Goal: Information Seeking & Learning: Learn about a topic

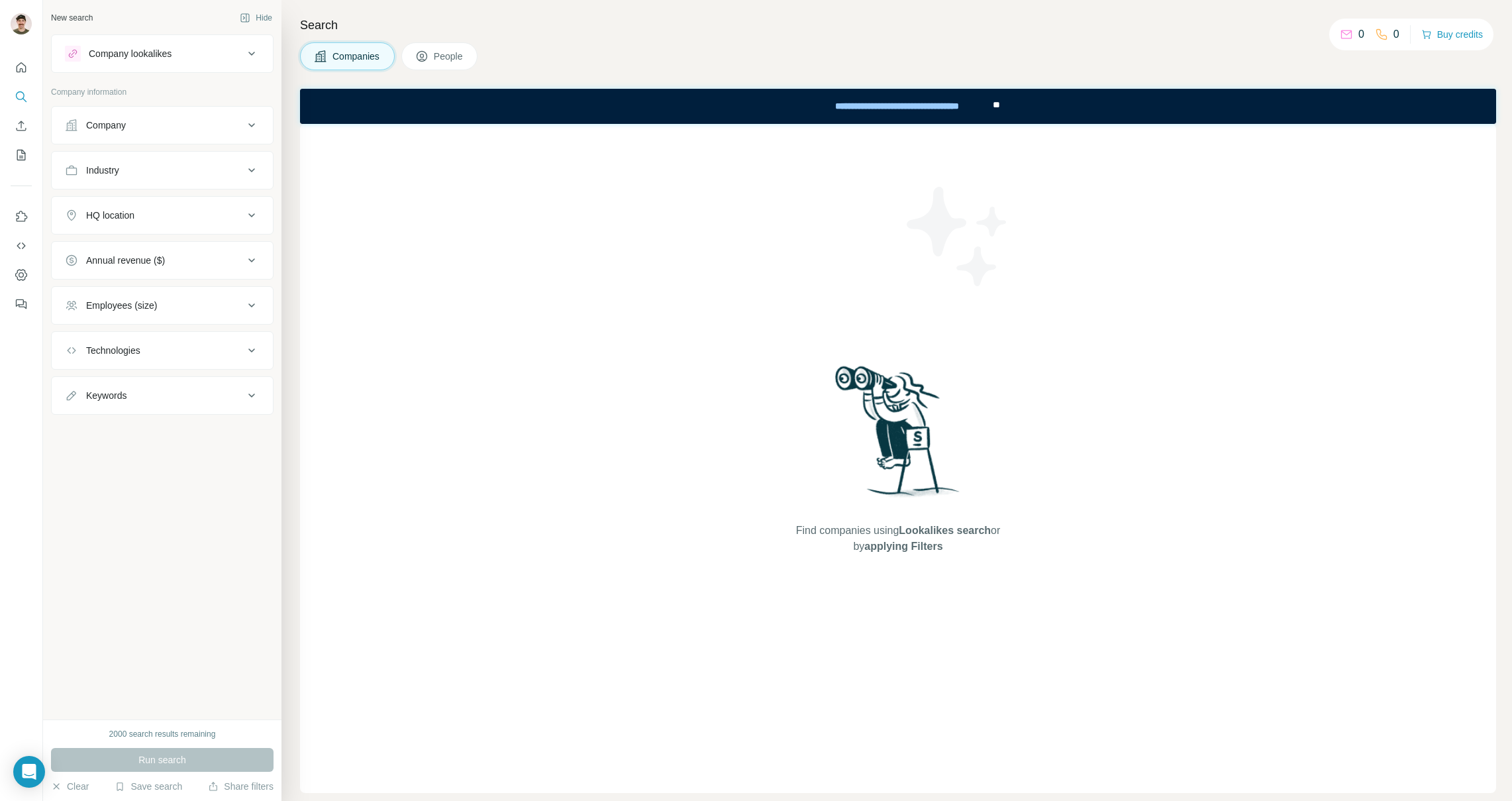
click at [166, 53] on div "Company lookalikes" at bounding box center [129, 53] width 83 height 13
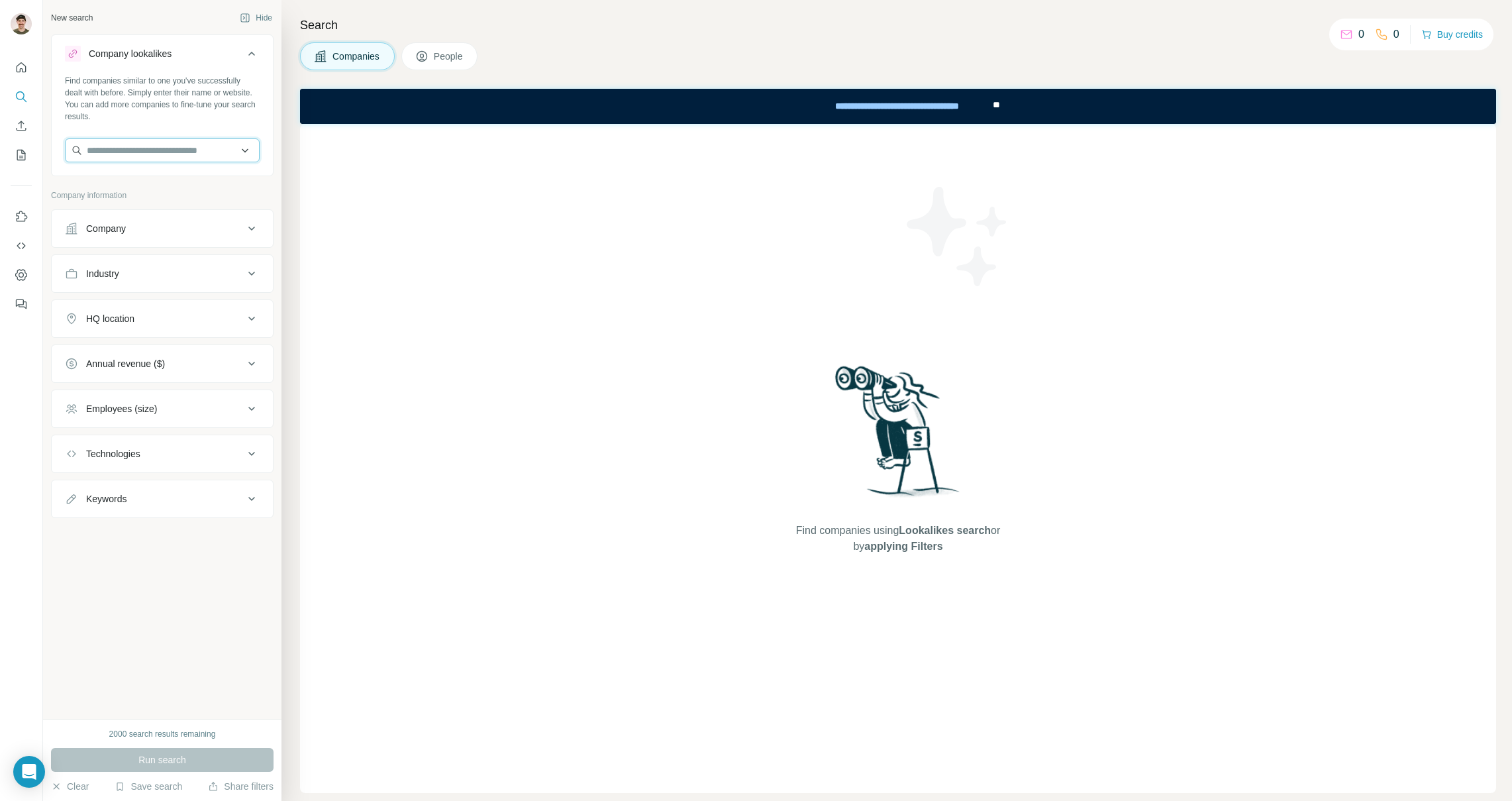
click at [129, 150] on input "text" at bounding box center [162, 150] width 195 height 24
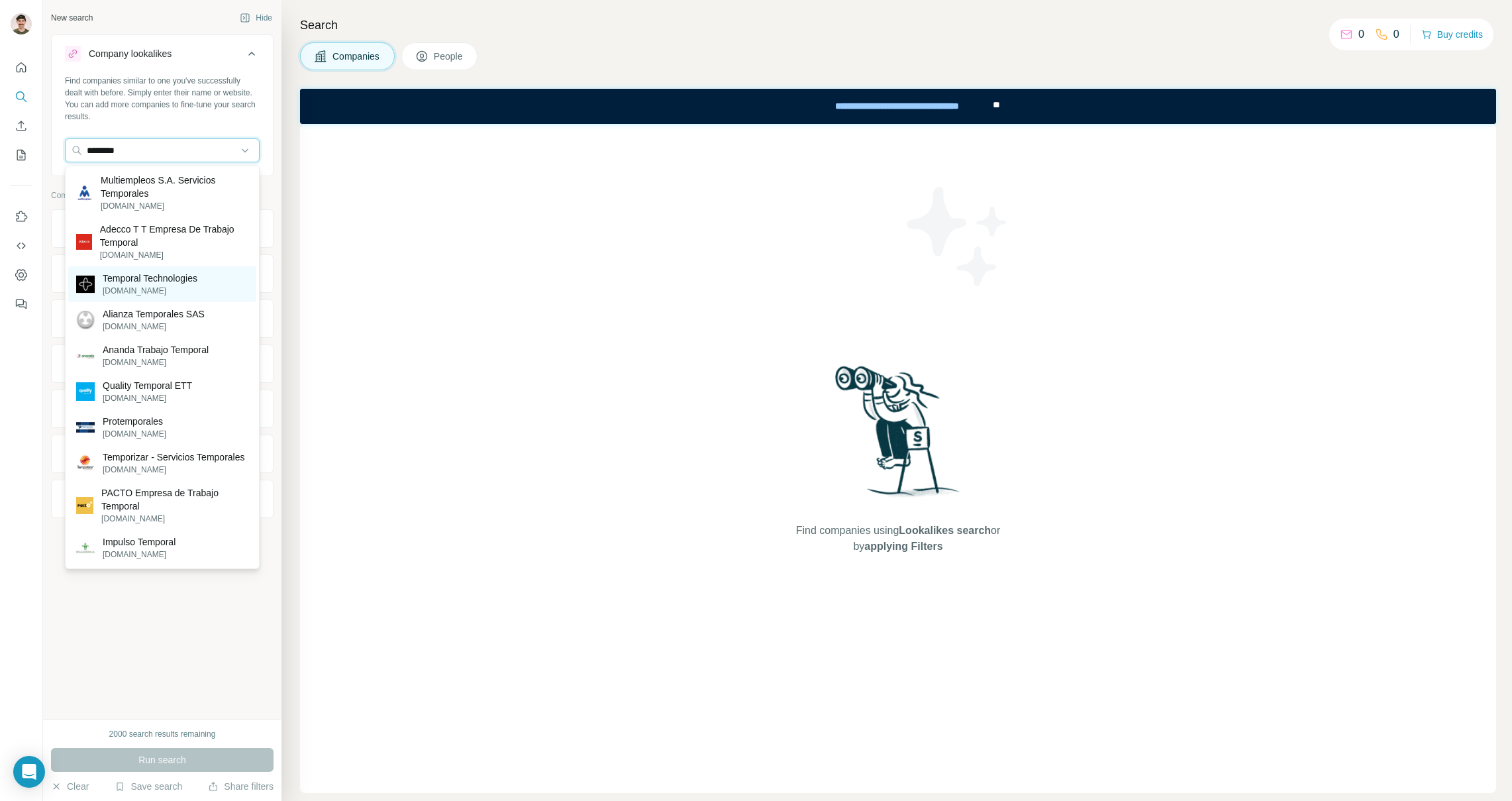
type input "********"
click at [145, 290] on p "[DOMAIN_NAME]" at bounding box center [149, 290] width 94 height 12
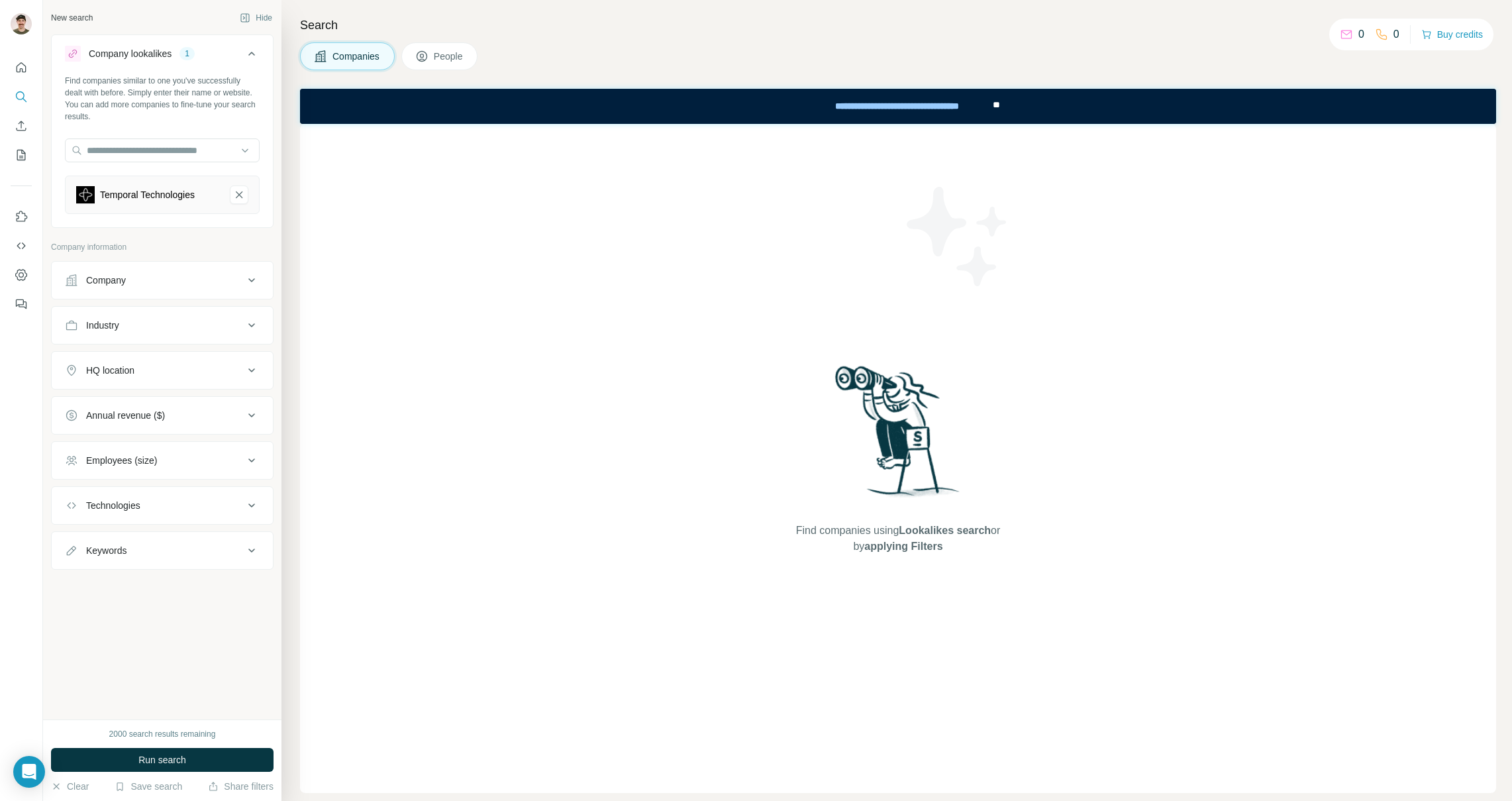
click at [129, 362] on button "HQ location" at bounding box center [162, 369] width 221 height 31
click at [140, 405] on input "text" at bounding box center [162, 403] width 195 height 24
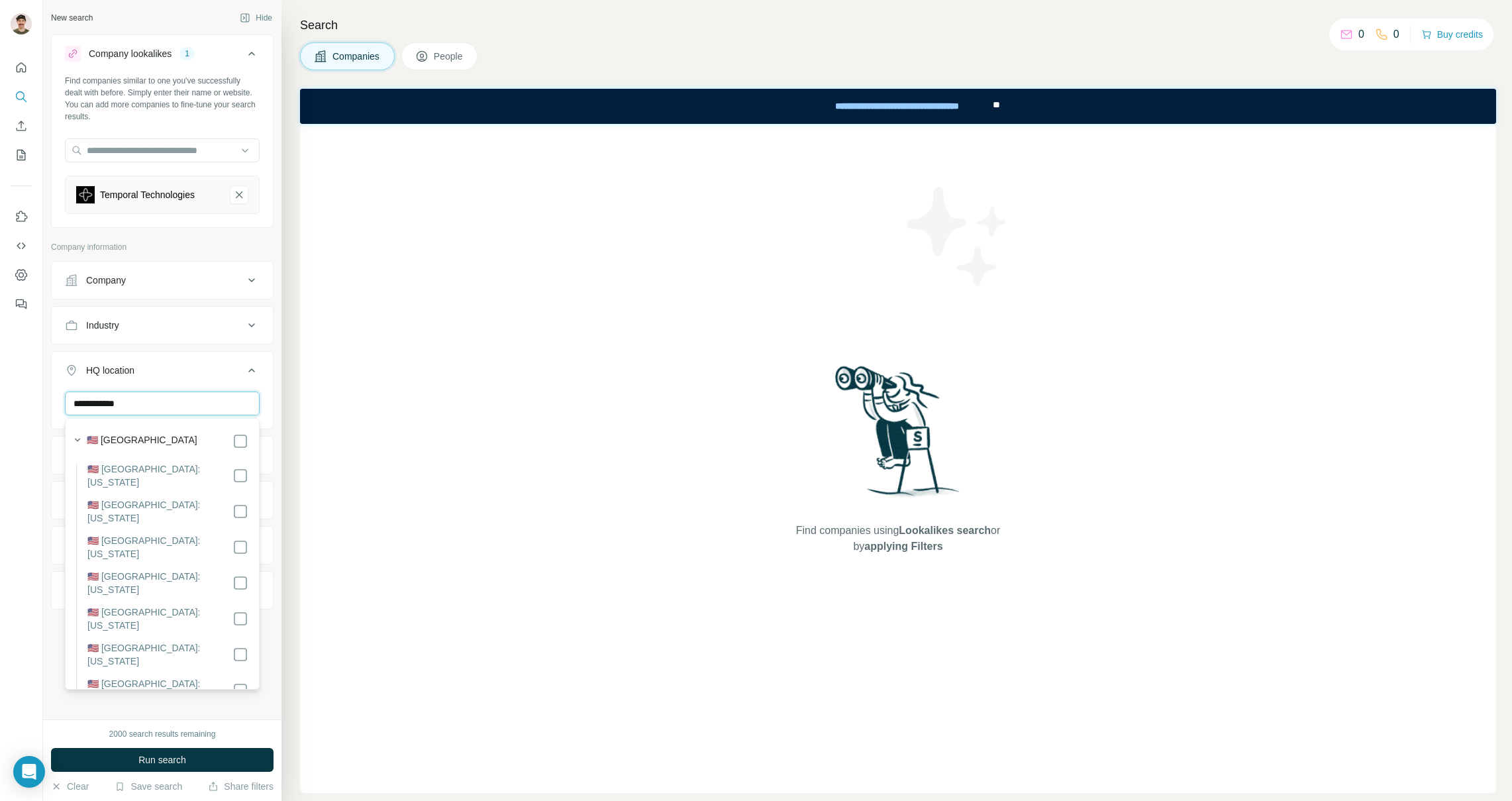
type input "**********"
click at [156, 441] on label "🇺🇸 [GEOGRAPHIC_DATA]" at bounding box center [142, 441] width 110 height 16
click at [206, 366] on div "HQ location 1" at bounding box center [154, 370] width 179 height 13
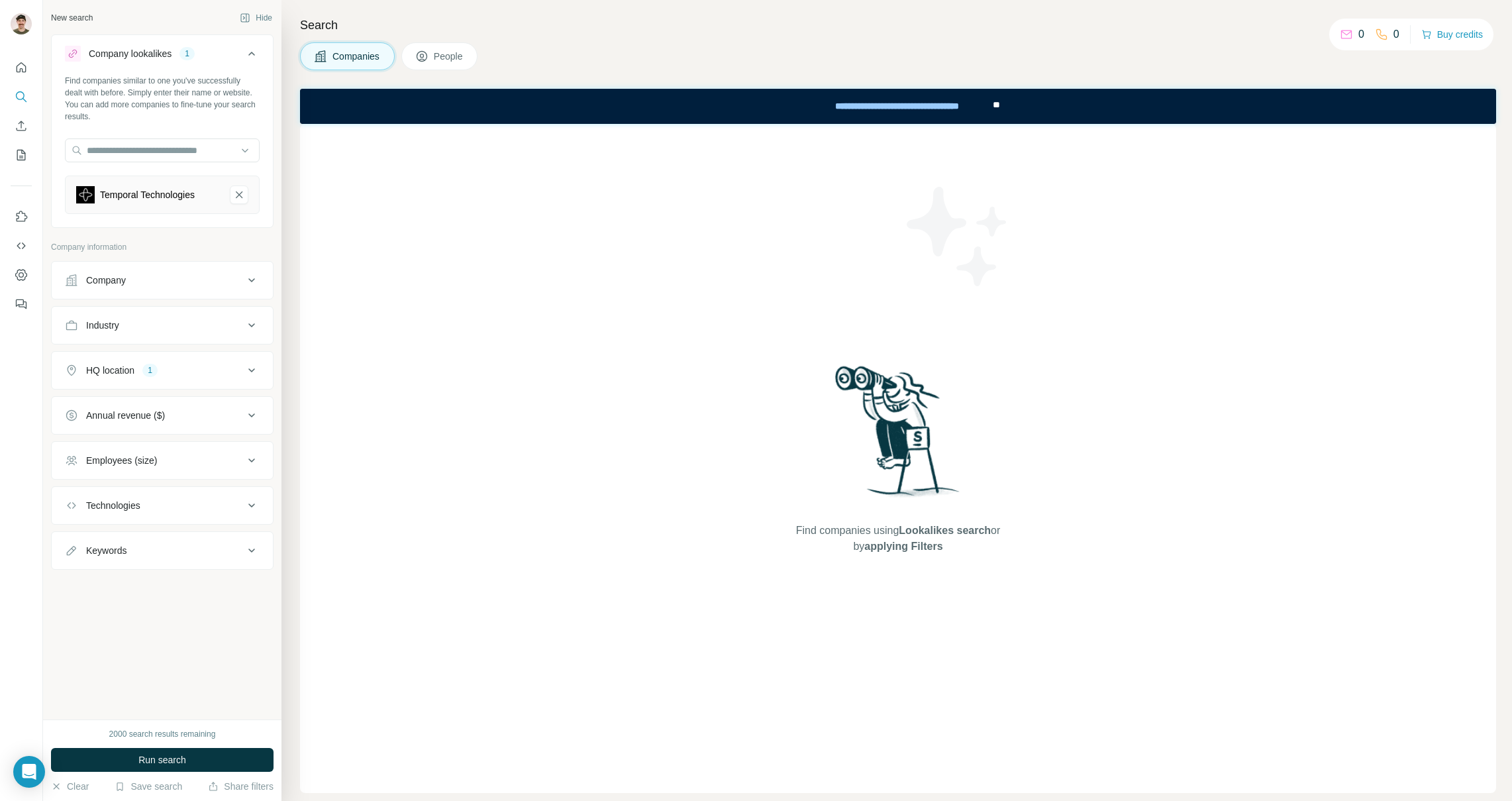
click at [167, 465] on div "Employees (size)" at bounding box center [154, 460] width 179 height 13
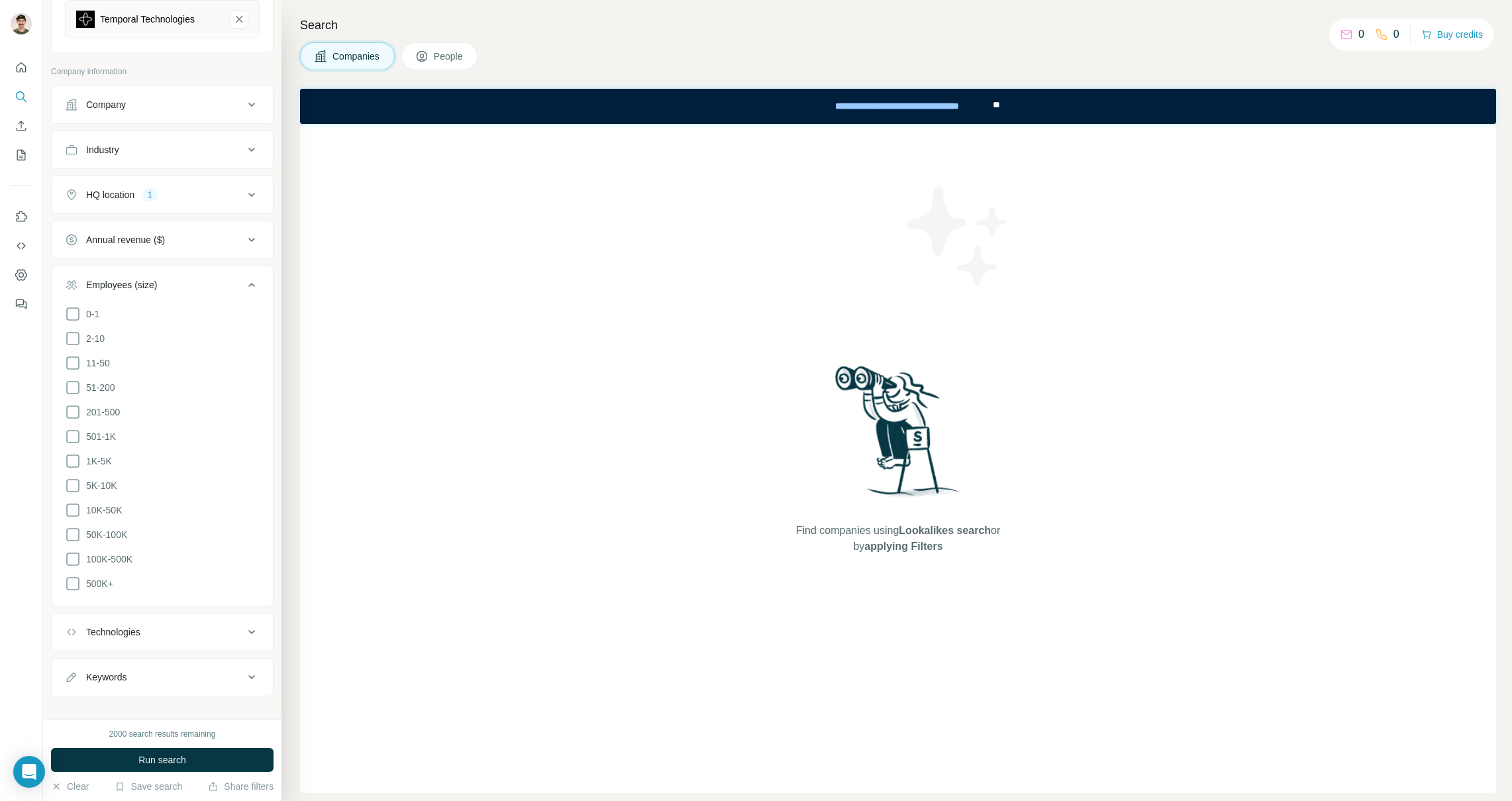
scroll to position [181, 0]
click at [142, 763] on span "Run search" at bounding box center [162, 760] width 48 height 13
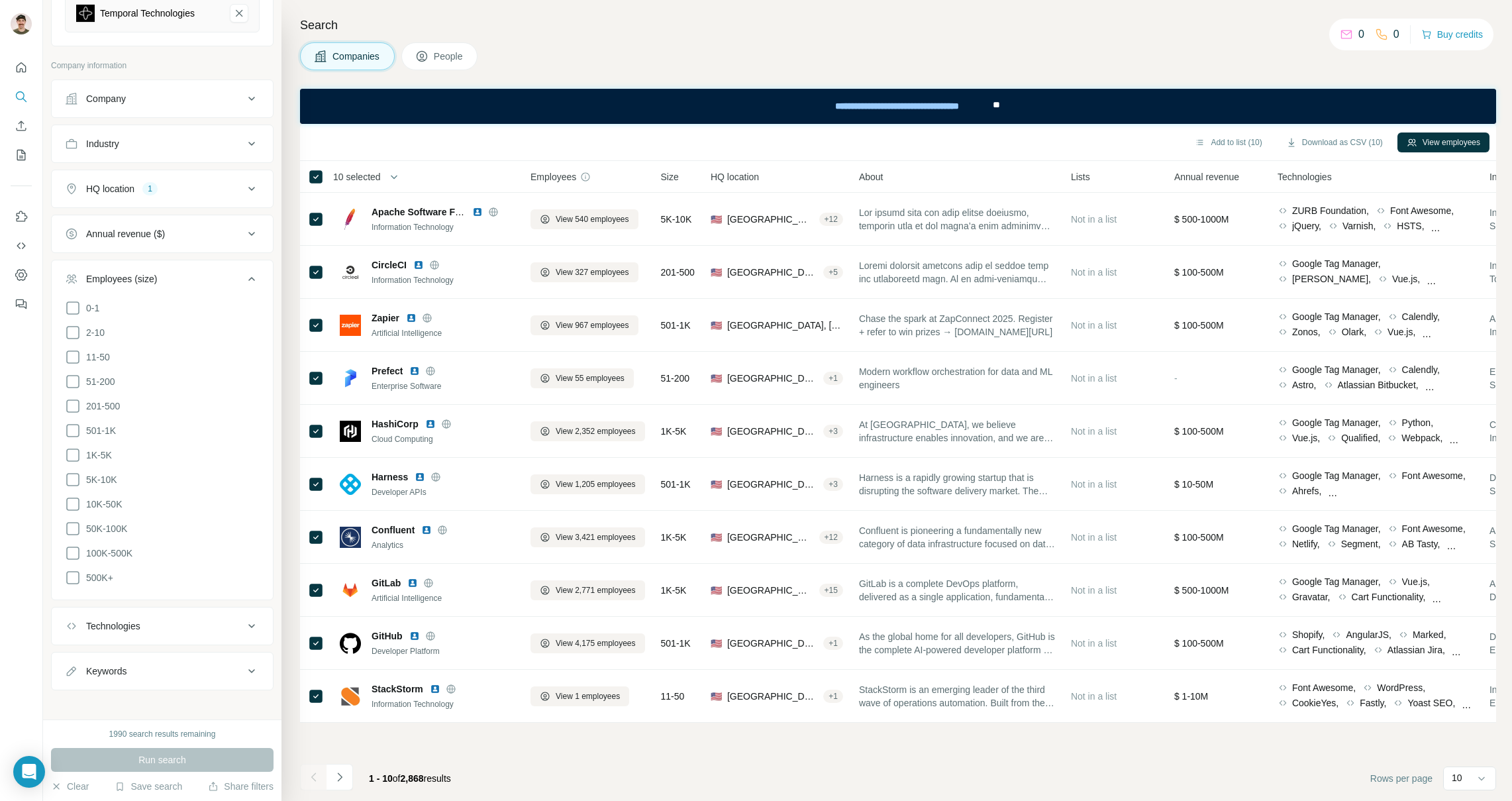
click at [347, 176] on span "10 selected" at bounding box center [356, 177] width 48 height 13
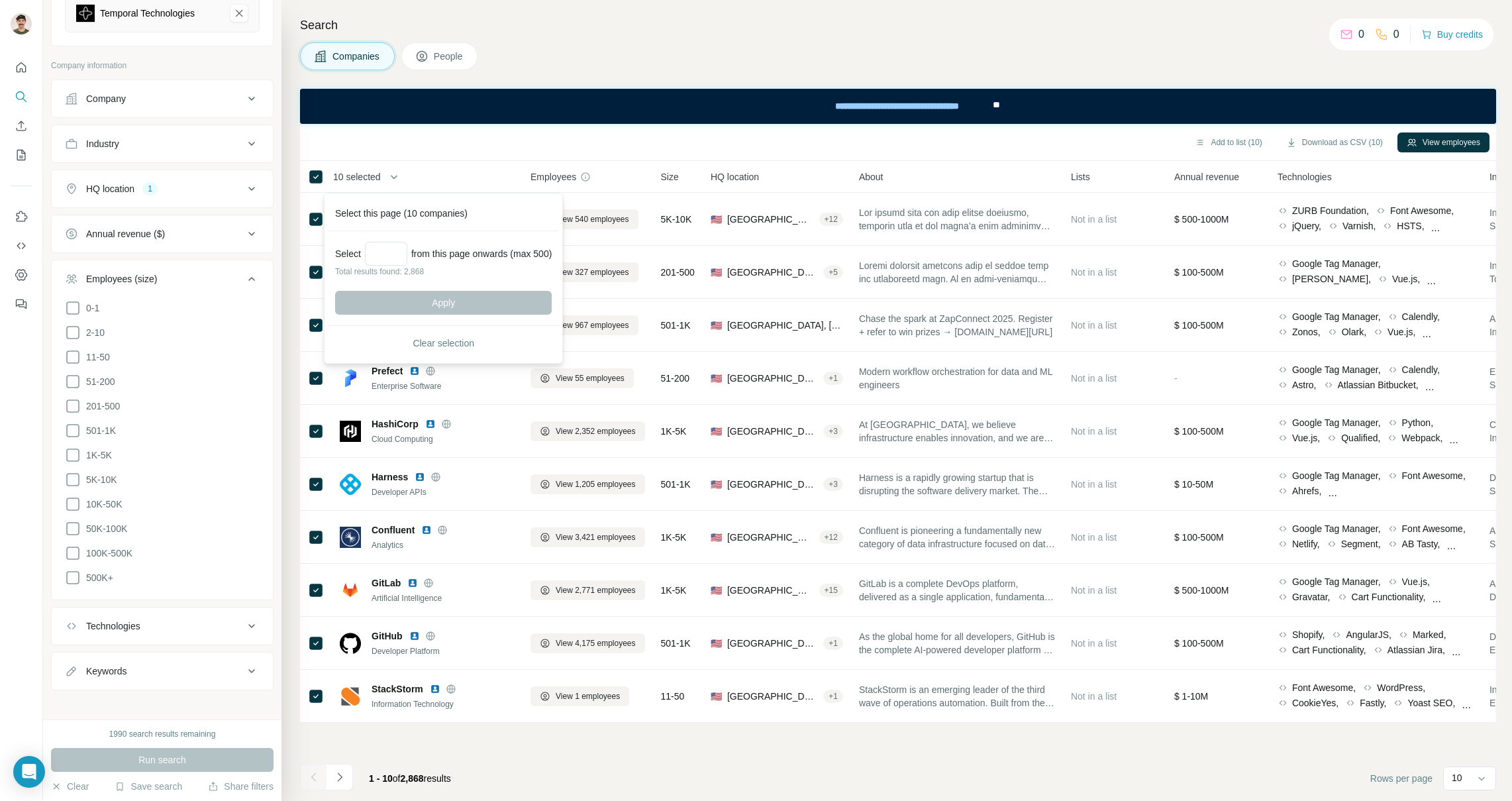
drag, startPoint x: 347, startPoint y: 176, endPoint x: 339, endPoint y: 178, distance: 8.2
click at [347, 177] on span "10 selected" at bounding box center [356, 177] width 48 height 13
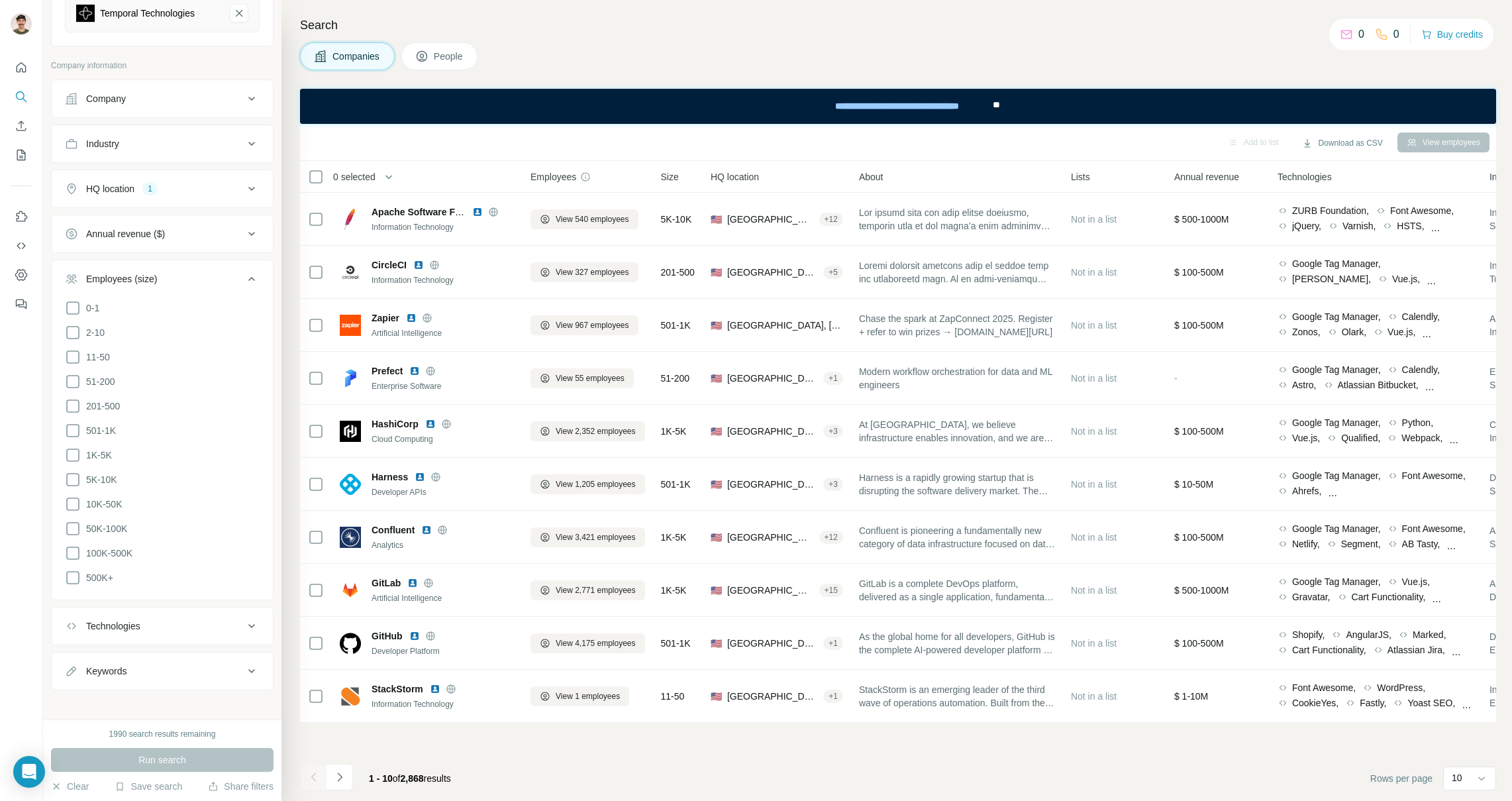
click at [136, 620] on div "Technologies" at bounding box center [113, 626] width 54 height 13
click at [151, 657] on input "text" at bounding box center [162, 659] width 195 height 24
type input "**********"
click at [152, 653] on input "**********" at bounding box center [162, 659] width 195 height 24
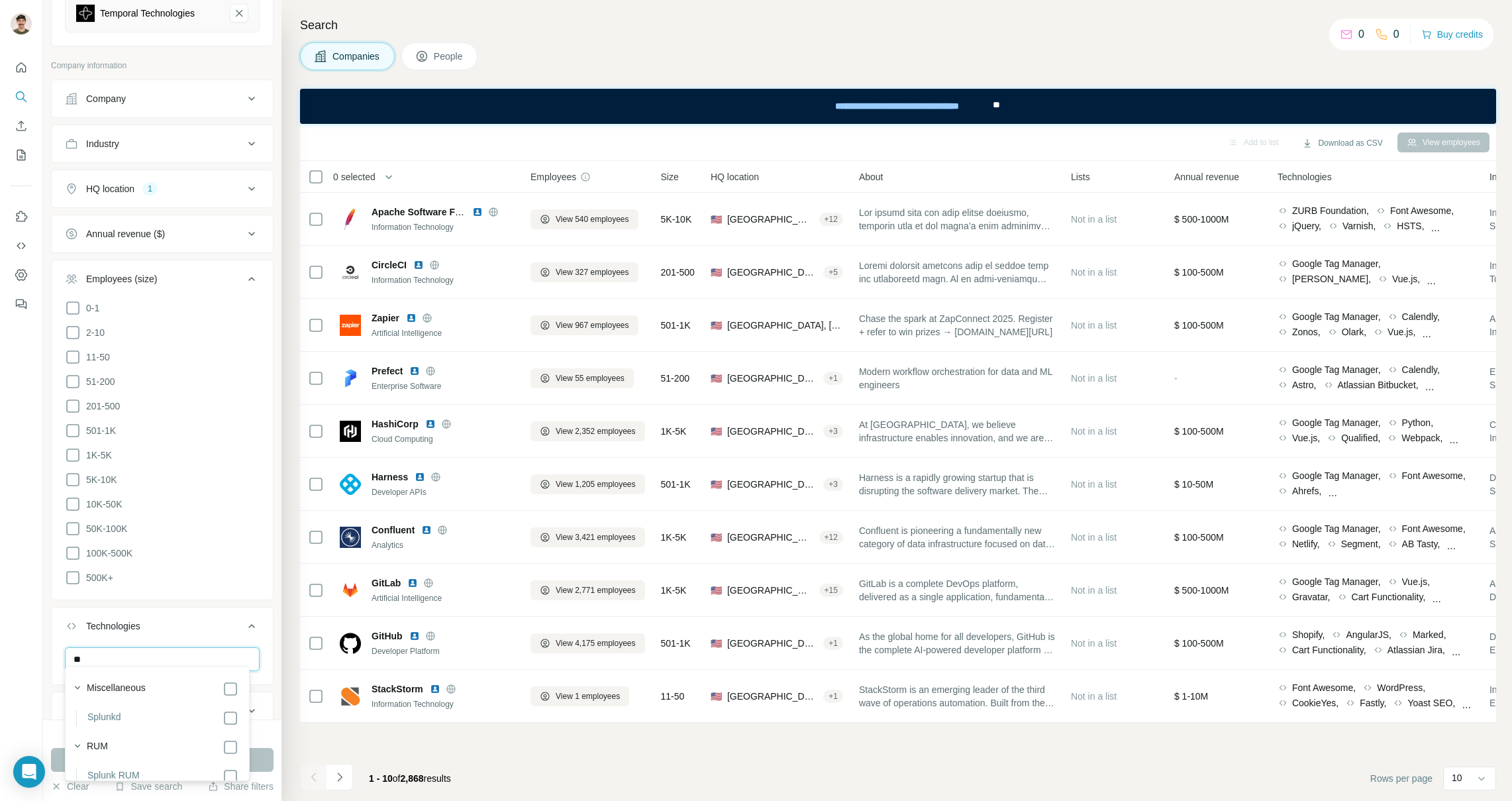
type input "*"
type input "********"
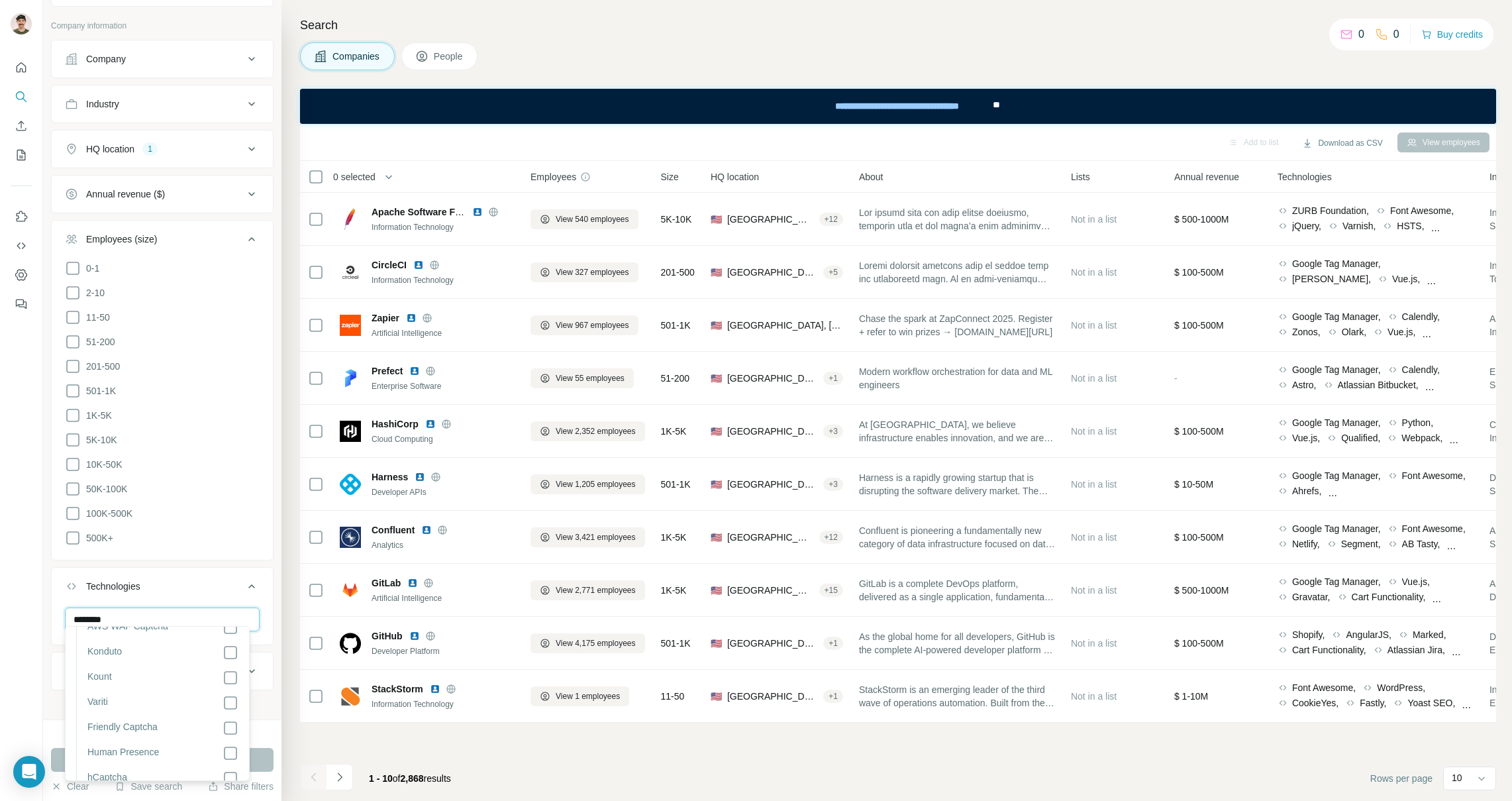
scroll to position [1364, 0]
click at [128, 615] on input "********" at bounding box center [162, 619] width 195 height 24
click at [200, 579] on div "Technologies" at bounding box center [154, 586] width 179 height 13
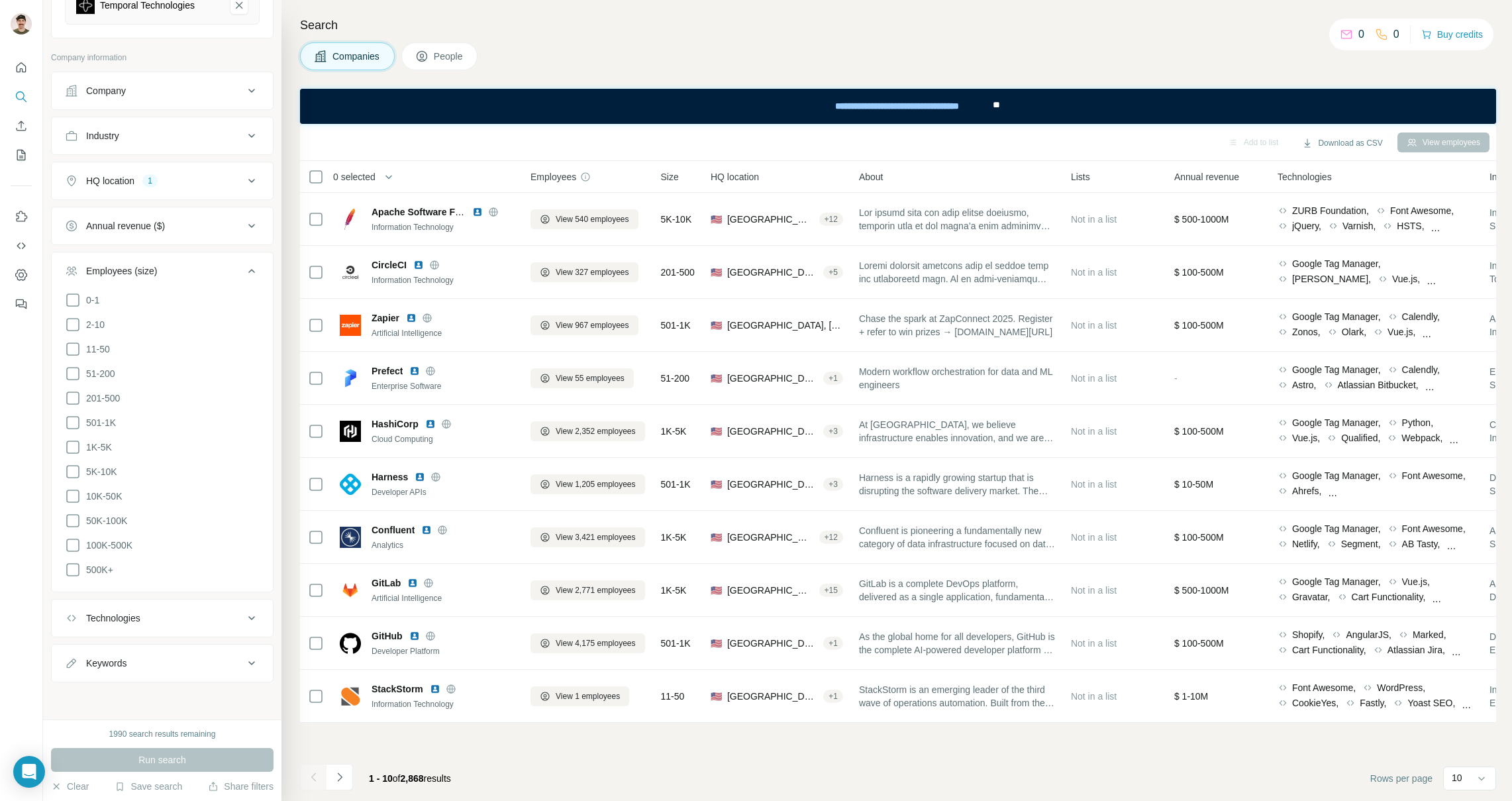
scroll to position [181, 0]
click at [152, 664] on div "Keywords" at bounding box center [154, 671] width 179 height 13
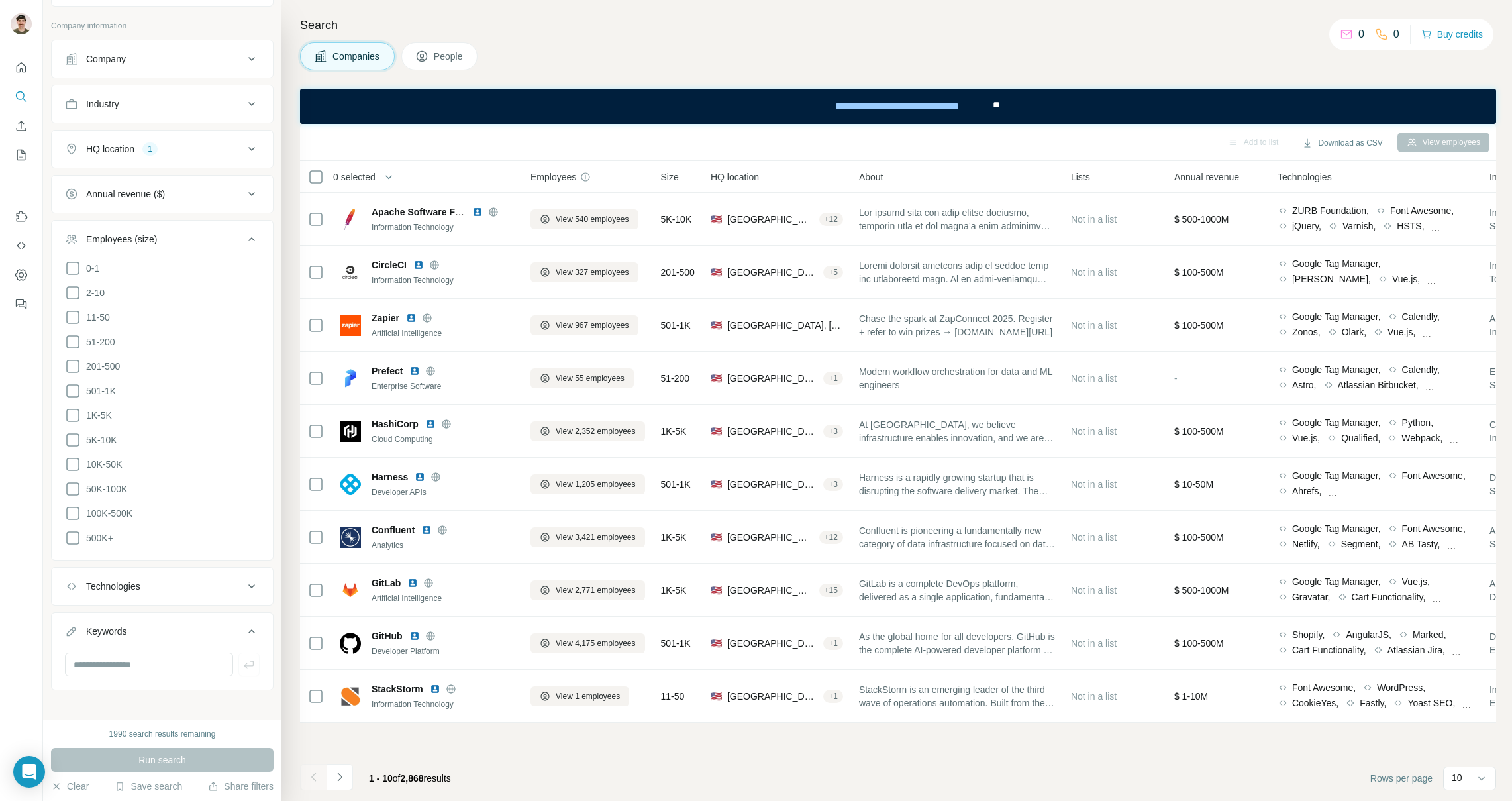
click at [160, 625] on div "Keywords" at bounding box center [154, 631] width 179 height 13
click at [184, 282] on div "Employees (size)" at bounding box center [154, 279] width 179 height 13
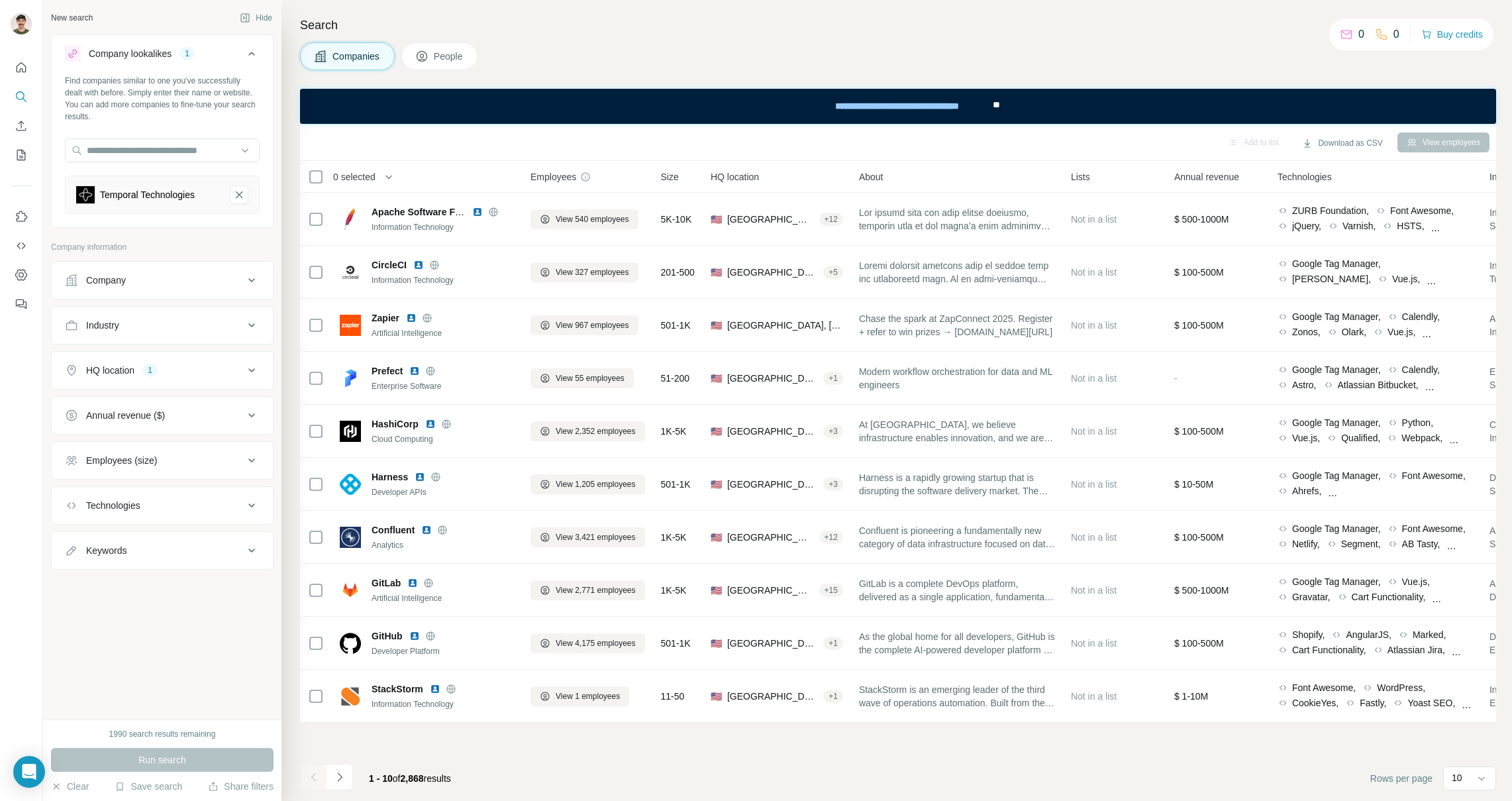
click at [187, 279] on div "Company" at bounding box center [154, 280] width 179 height 13
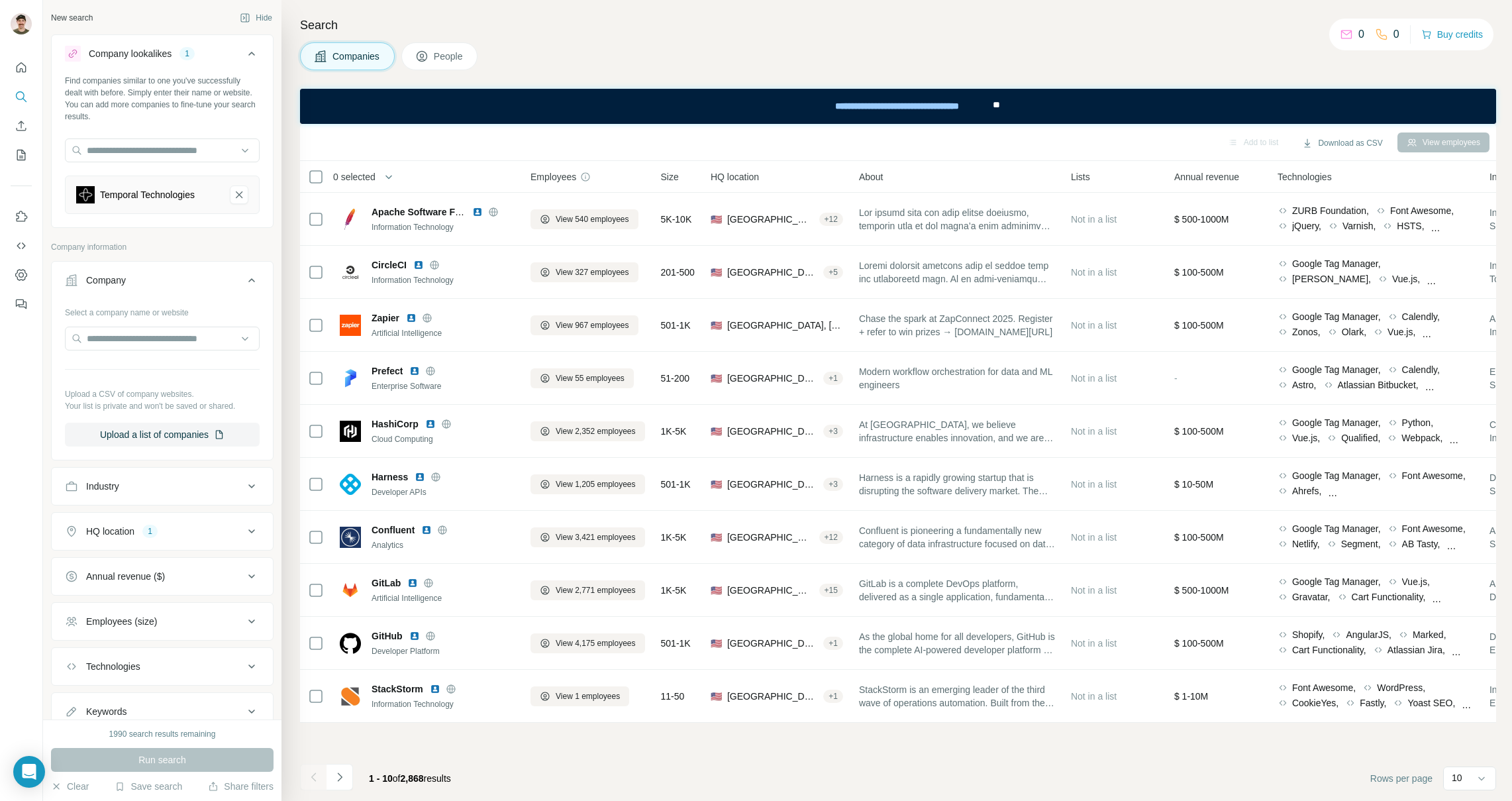
click at [186, 279] on div "Company" at bounding box center [154, 280] width 179 height 13
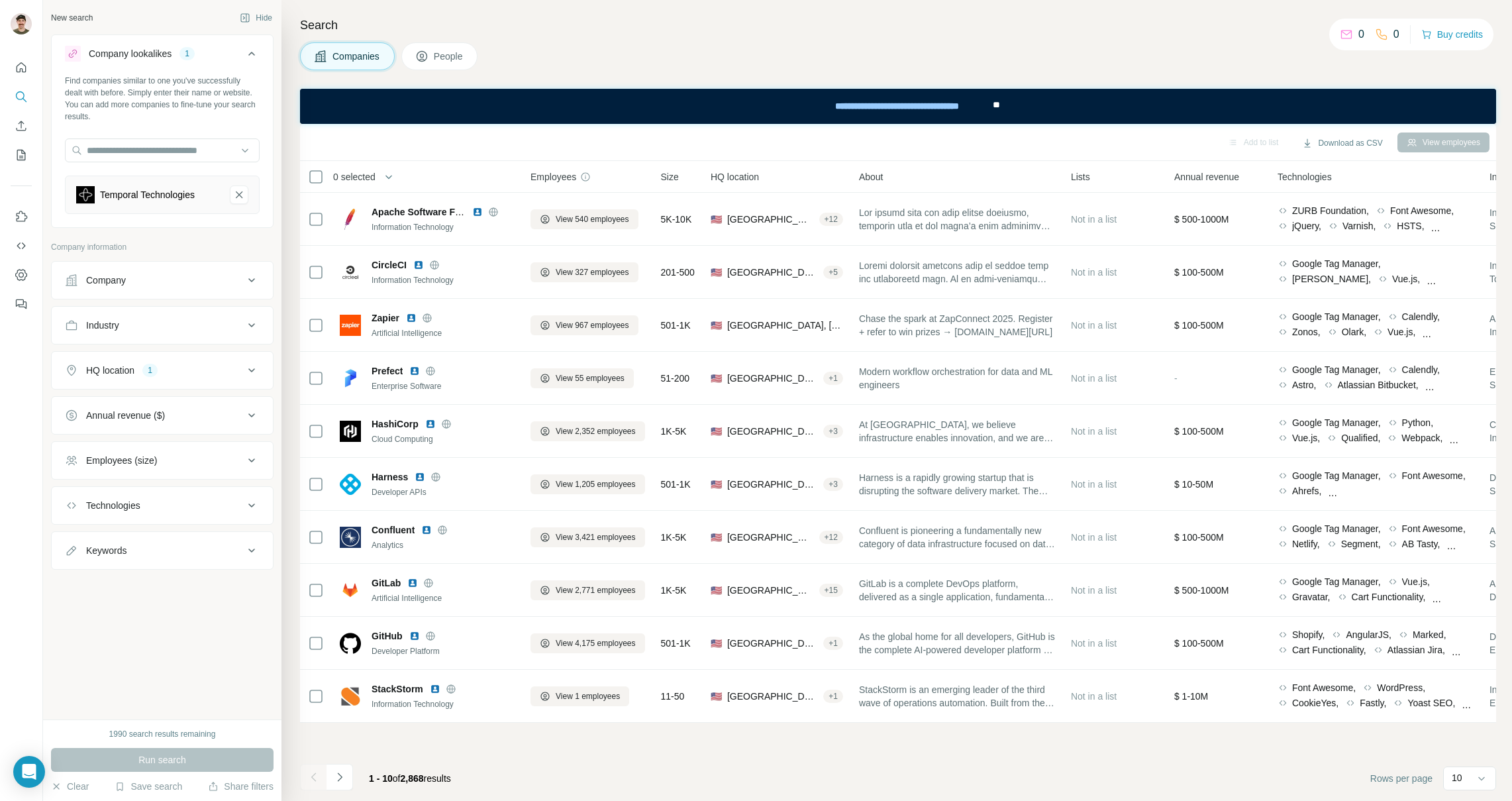
click at [185, 320] on div "Industry" at bounding box center [154, 326] width 179 height 13
click at [178, 355] on input at bounding box center [156, 358] width 164 height 15
click at [171, 326] on div "Industry" at bounding box center [154, 326] width 179 height 13
click at [161, 155] on input "text" at bounding box center [162, 150] width 195 height 24
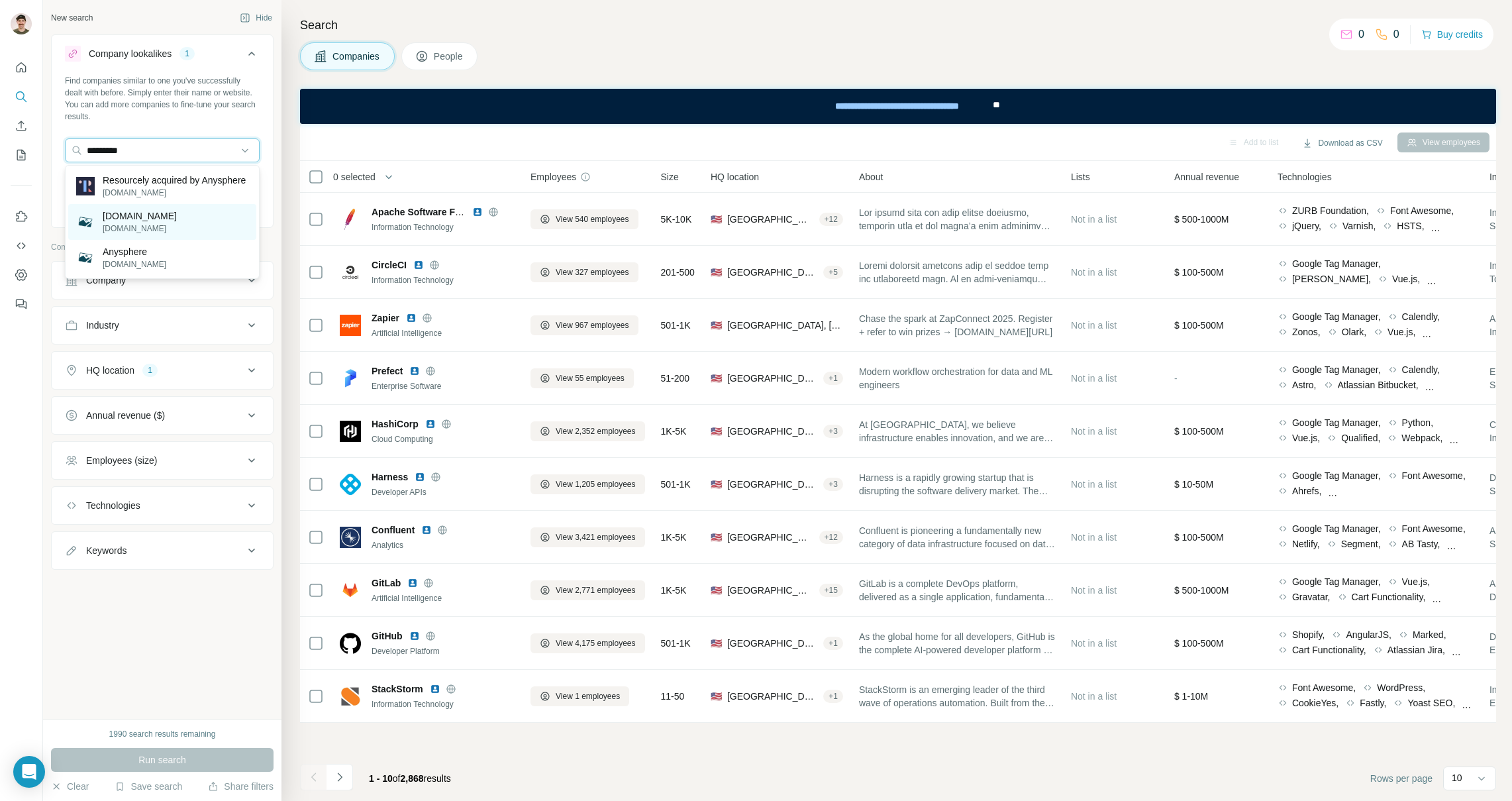
type input "*********"
click at [141, 222] on p "[DOMAIN_NAME]" at bounding box center [139, 216] width 74 height 13
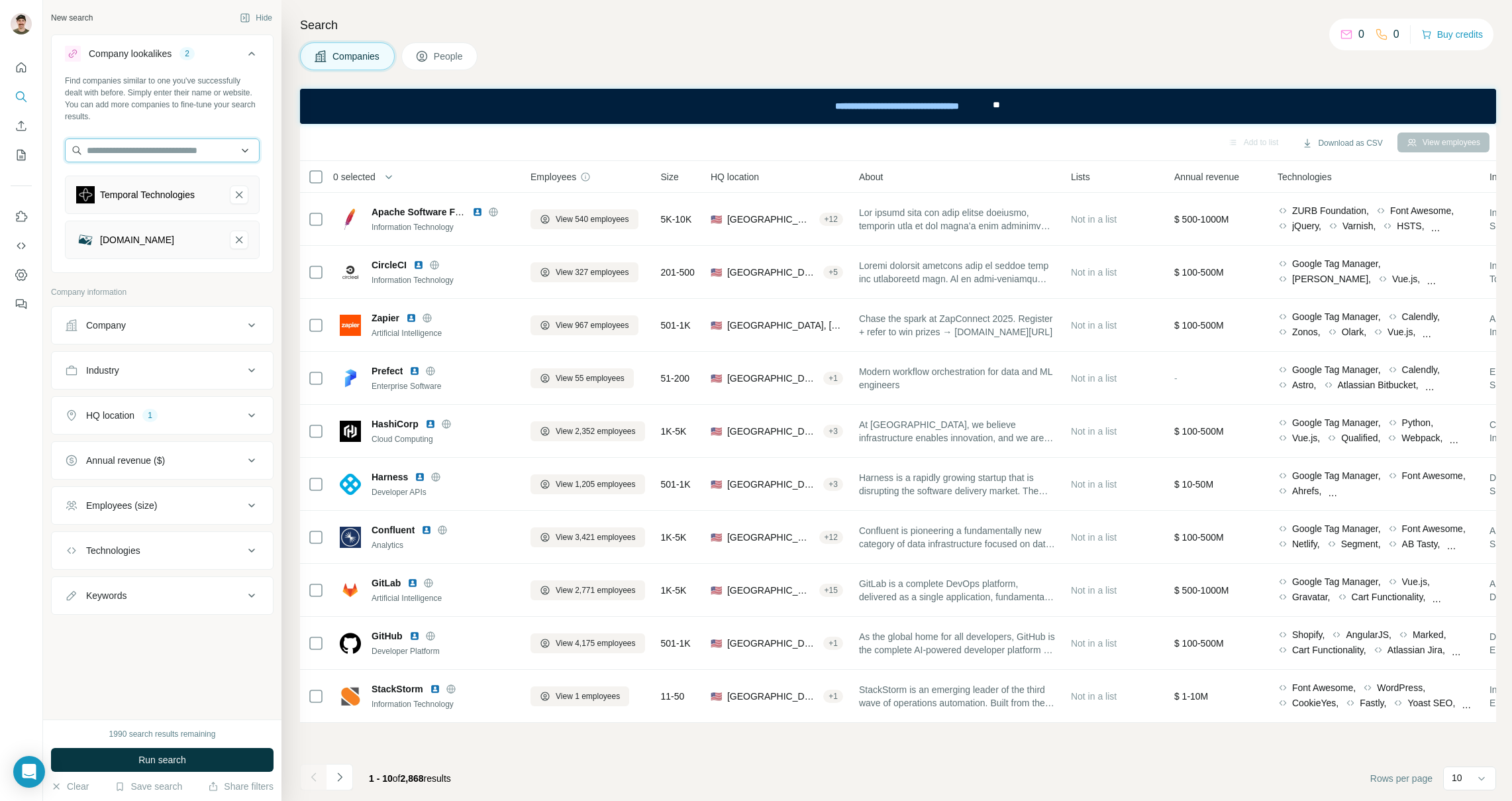
click at [142, 151] on input "text" at bounding box center [162, 150] width 195 height 24
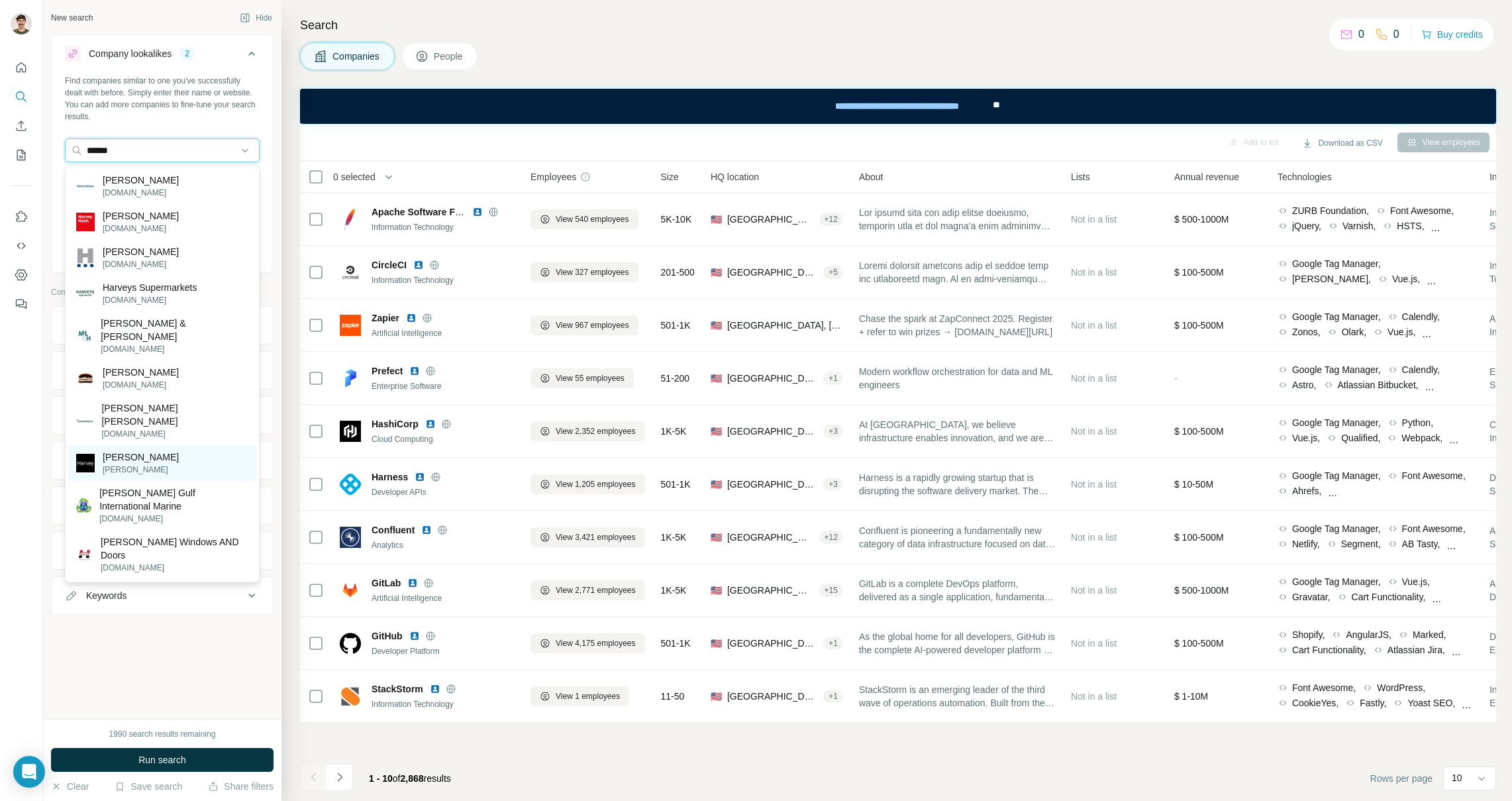
type input "******"
click at [136, 451] on p "[PERSON_NAME]" at bounding box center [140, 457] width 76 height 13
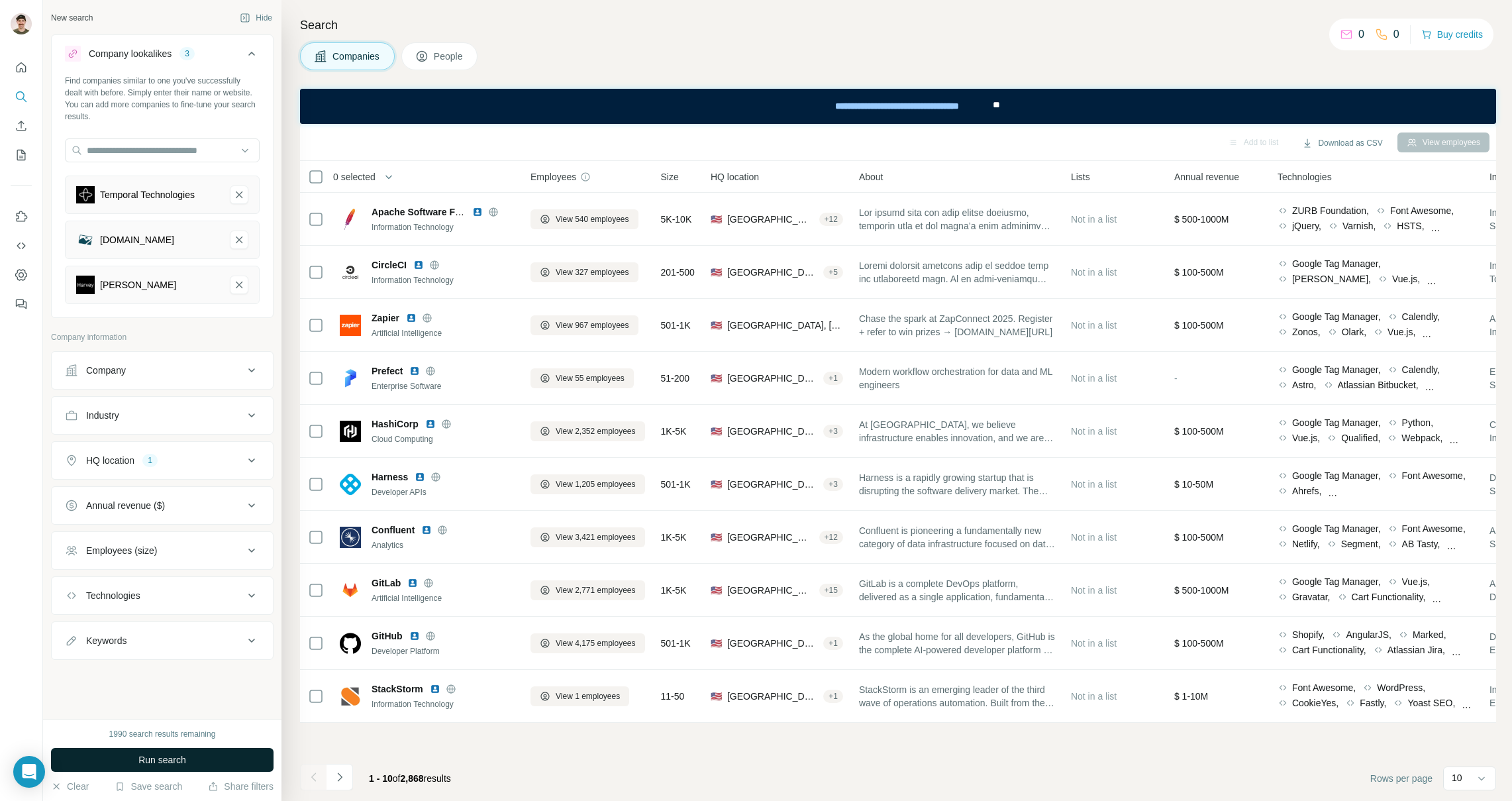
click at [157, 761] on span "Run search" at bounding box center [162, 760] width 48 height 13
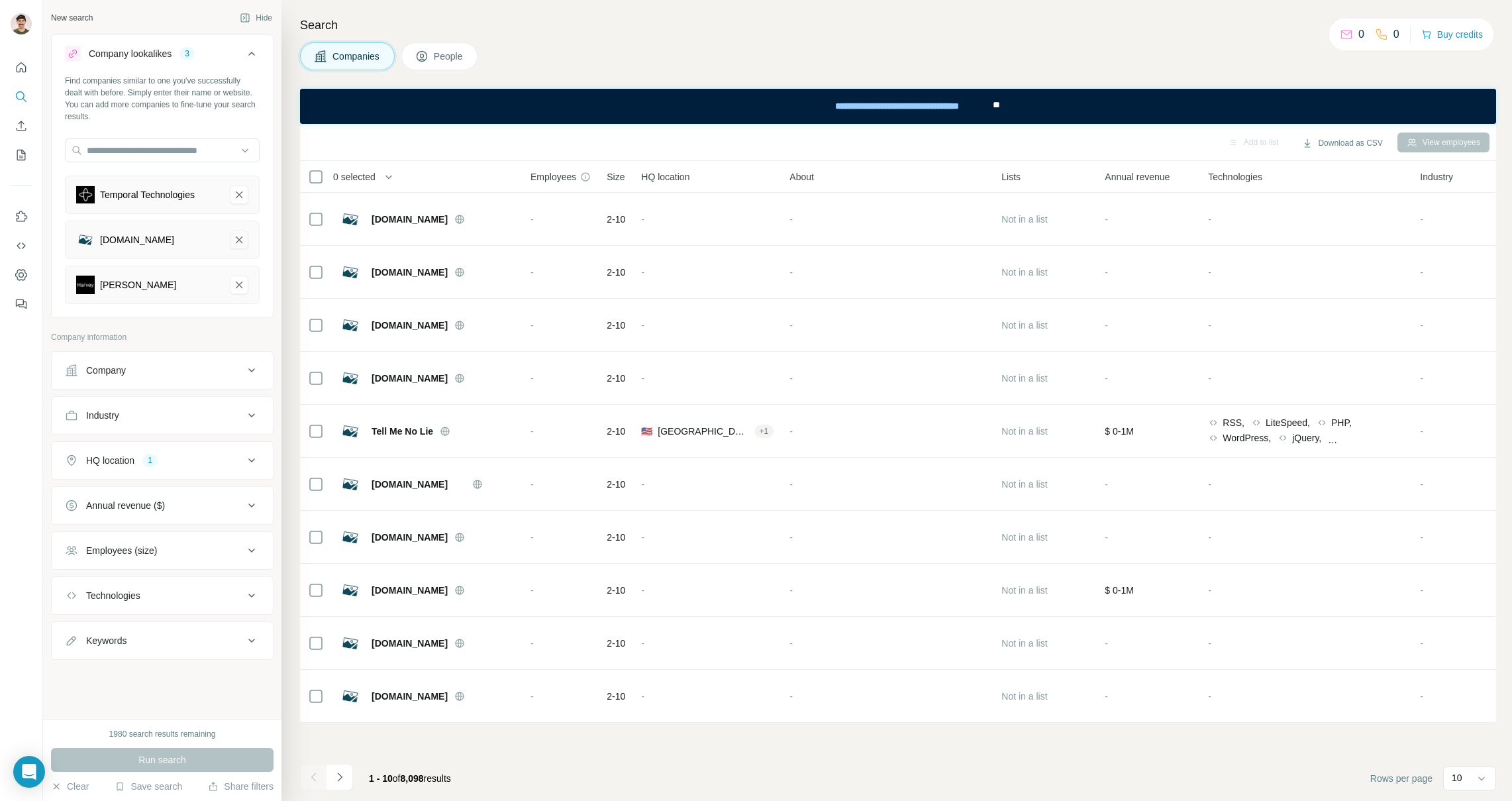
click at [241, 238] on icon "anysphere.com-remove-button" at bounding box center [239, 240] width 12 height 13
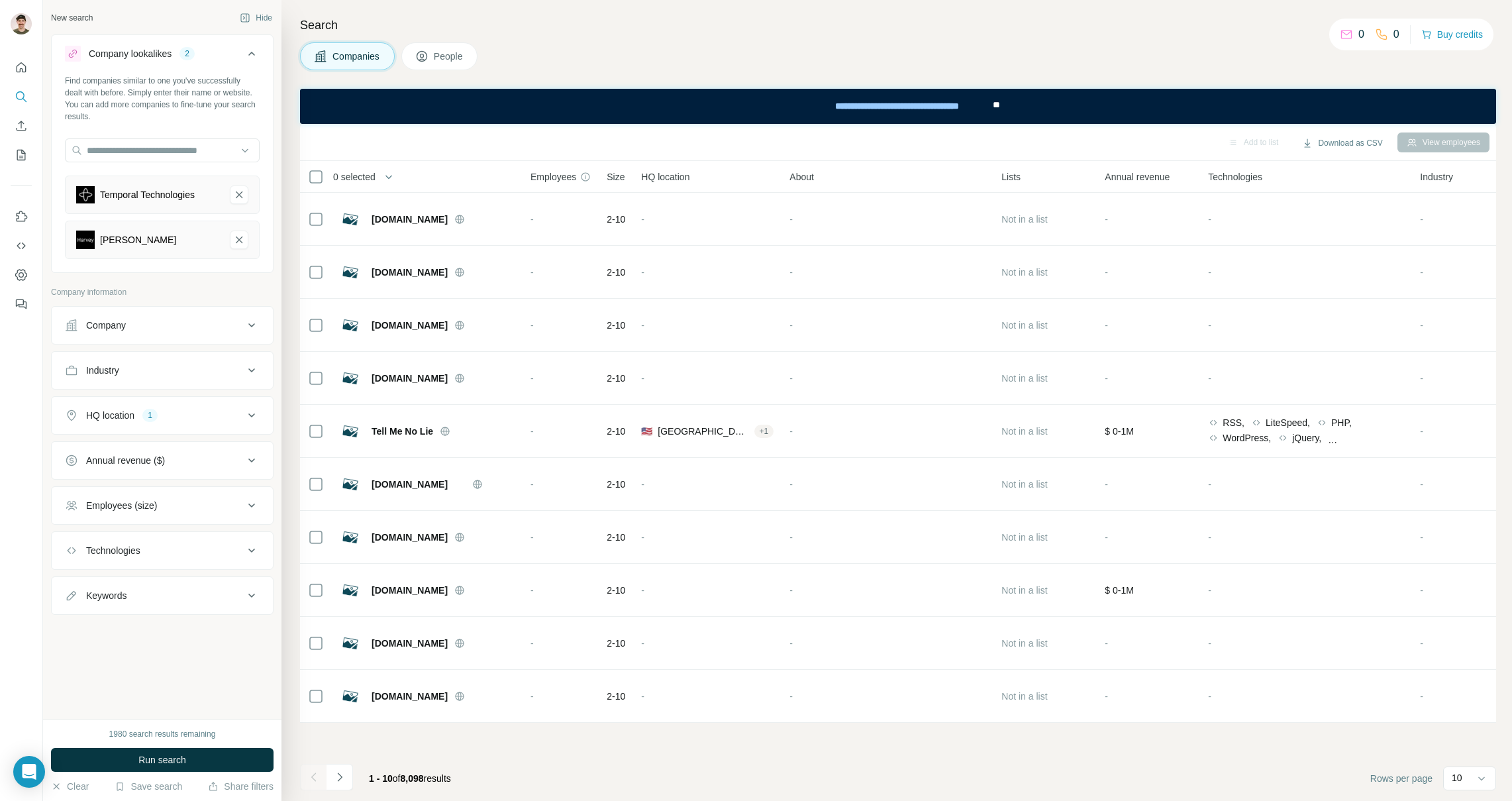
click at [178, 763] on span "Run search" at bounding box center [162, 760] width 48 height 13
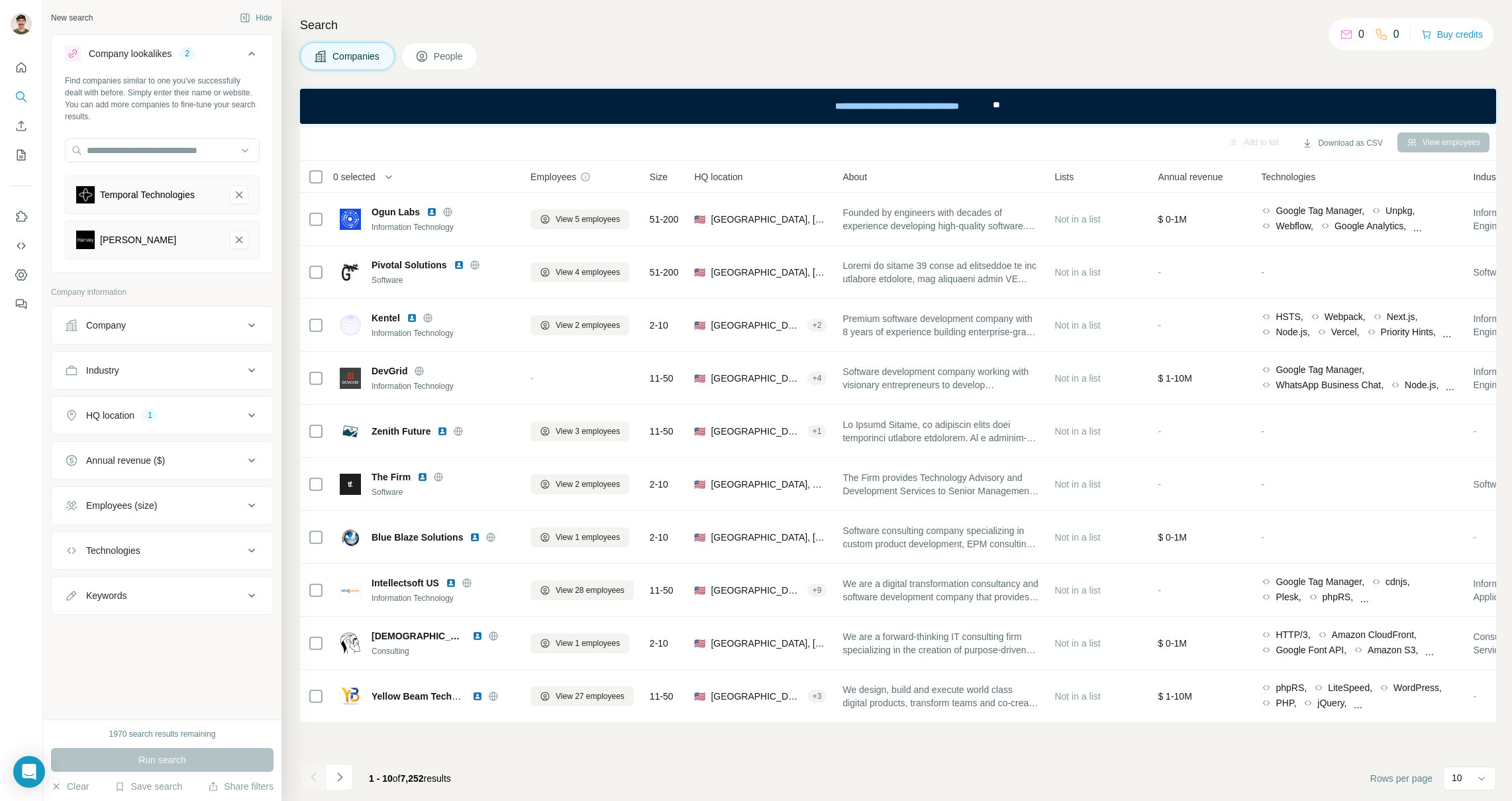
click at [167, 492] on button "Employees (size)" at bounding box center [162, 505] width 221 height 31
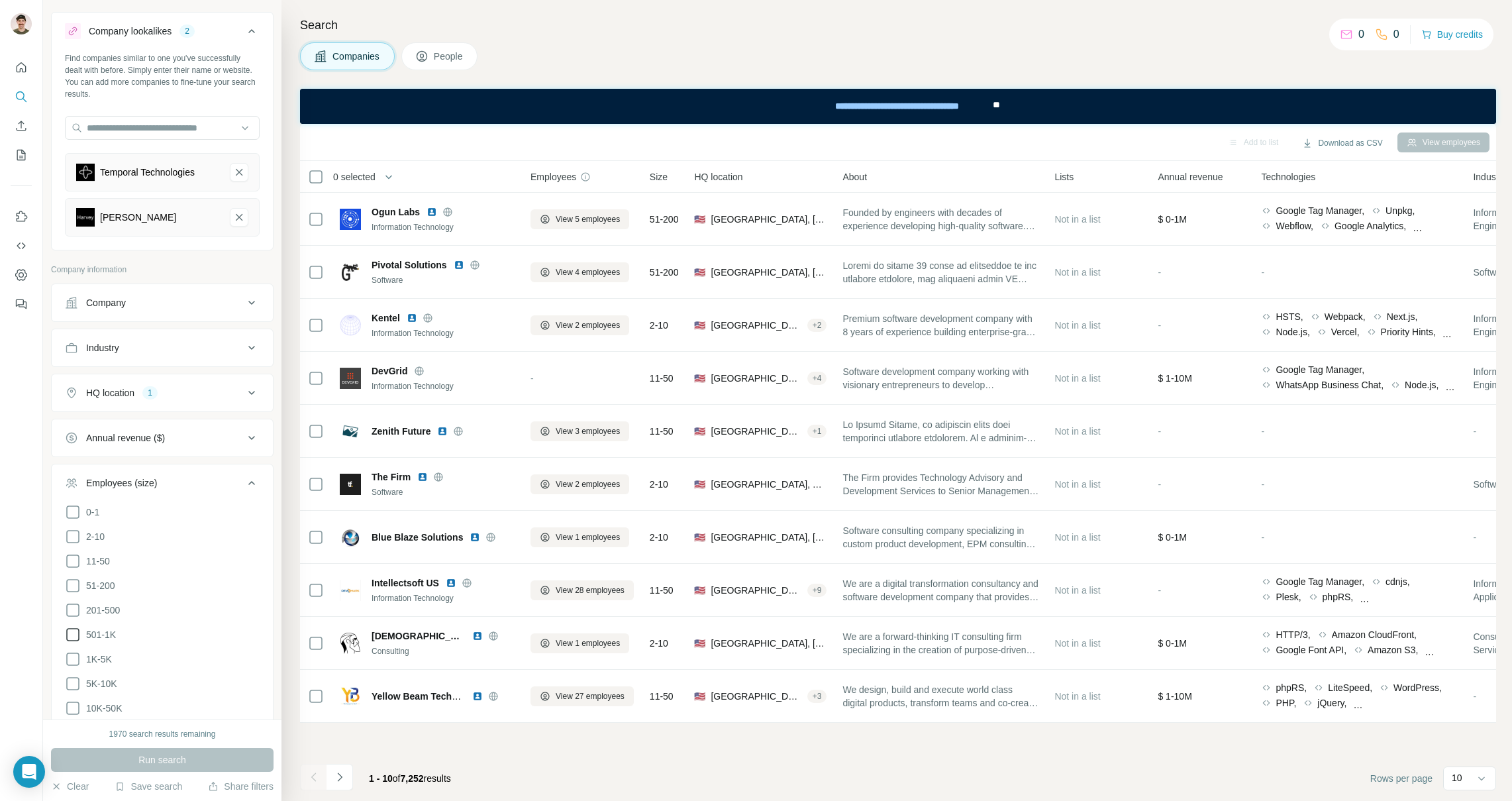
scroll to position [114, 0]
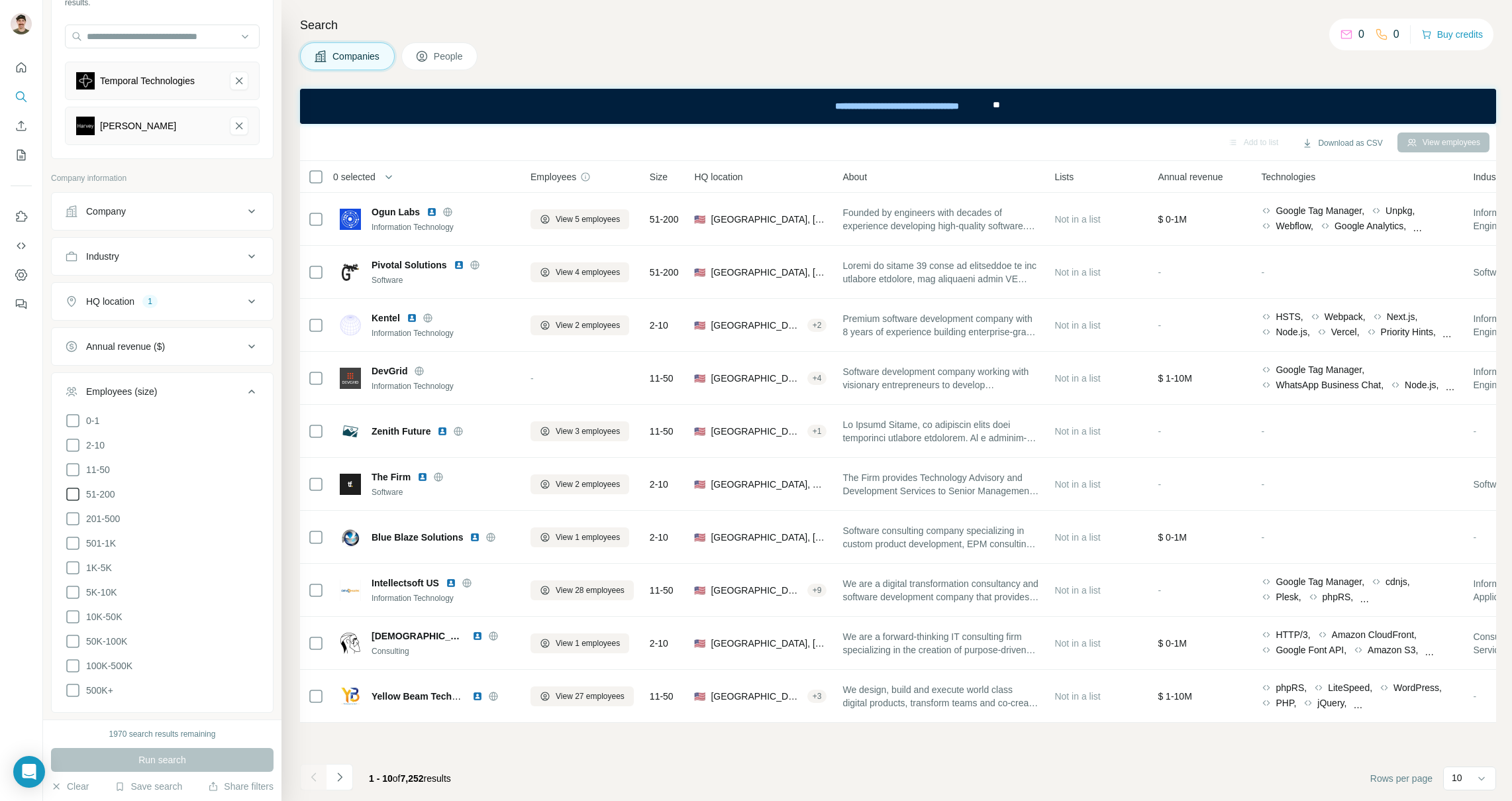
click at [75, 492] on icon at bounding box center [73, 494] width 16 height 16
click at [77, 516] on icon at bounding box center [73, 519] width 16 height 16
drag, startPoint x: 73, startPoint y: 544, endPoint x: 74, endPoint y: 554, distance: 10.0
click at [74, 544] on icon at bounding box center [73, 544] width 16 height 16
click at [72, 568] on icon at bounding box center [73, 568] width 16 height 16
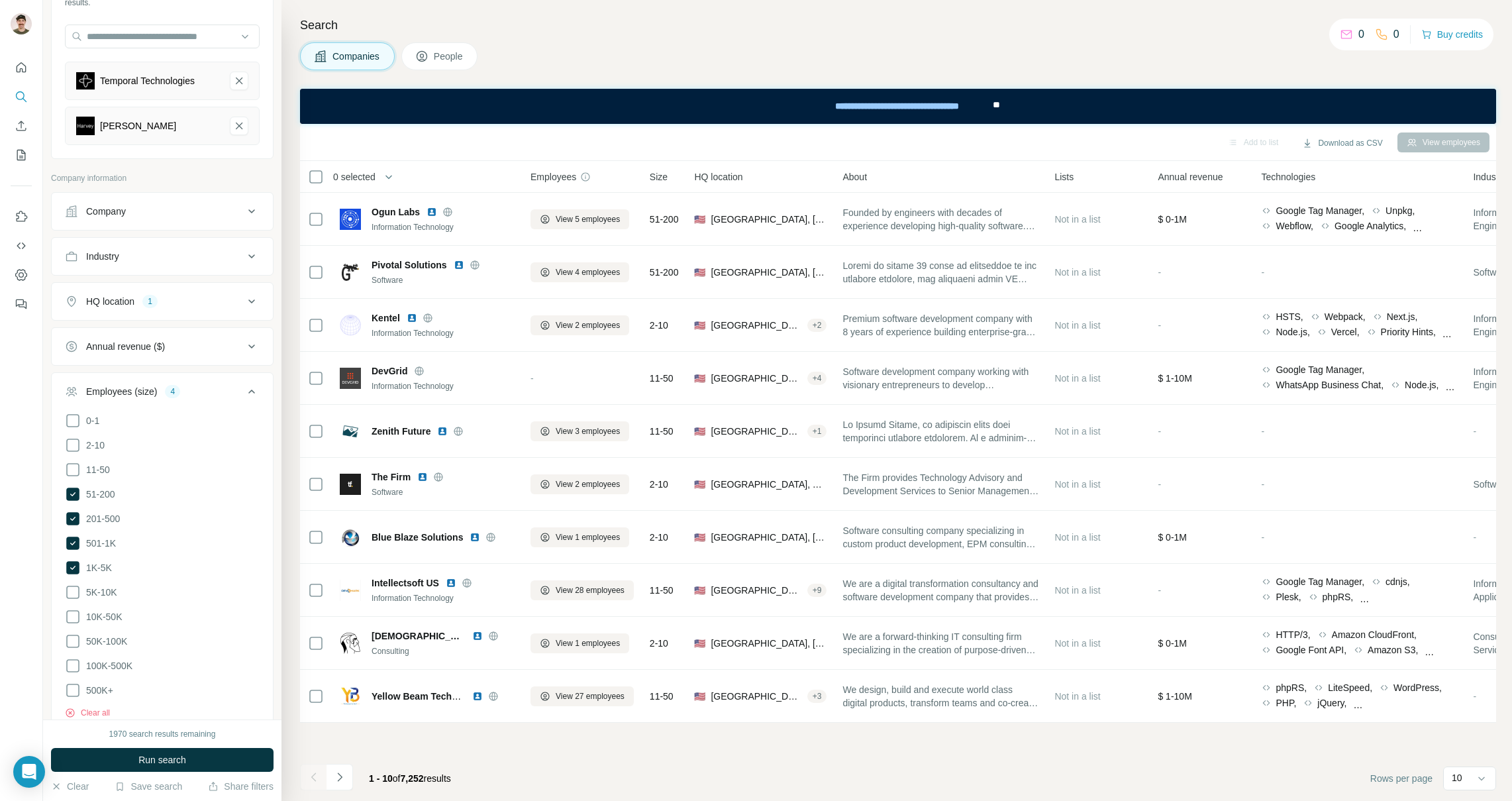
click at [155, 759] on span "Run search" at bounding box center [162, 760] width 48 height 13
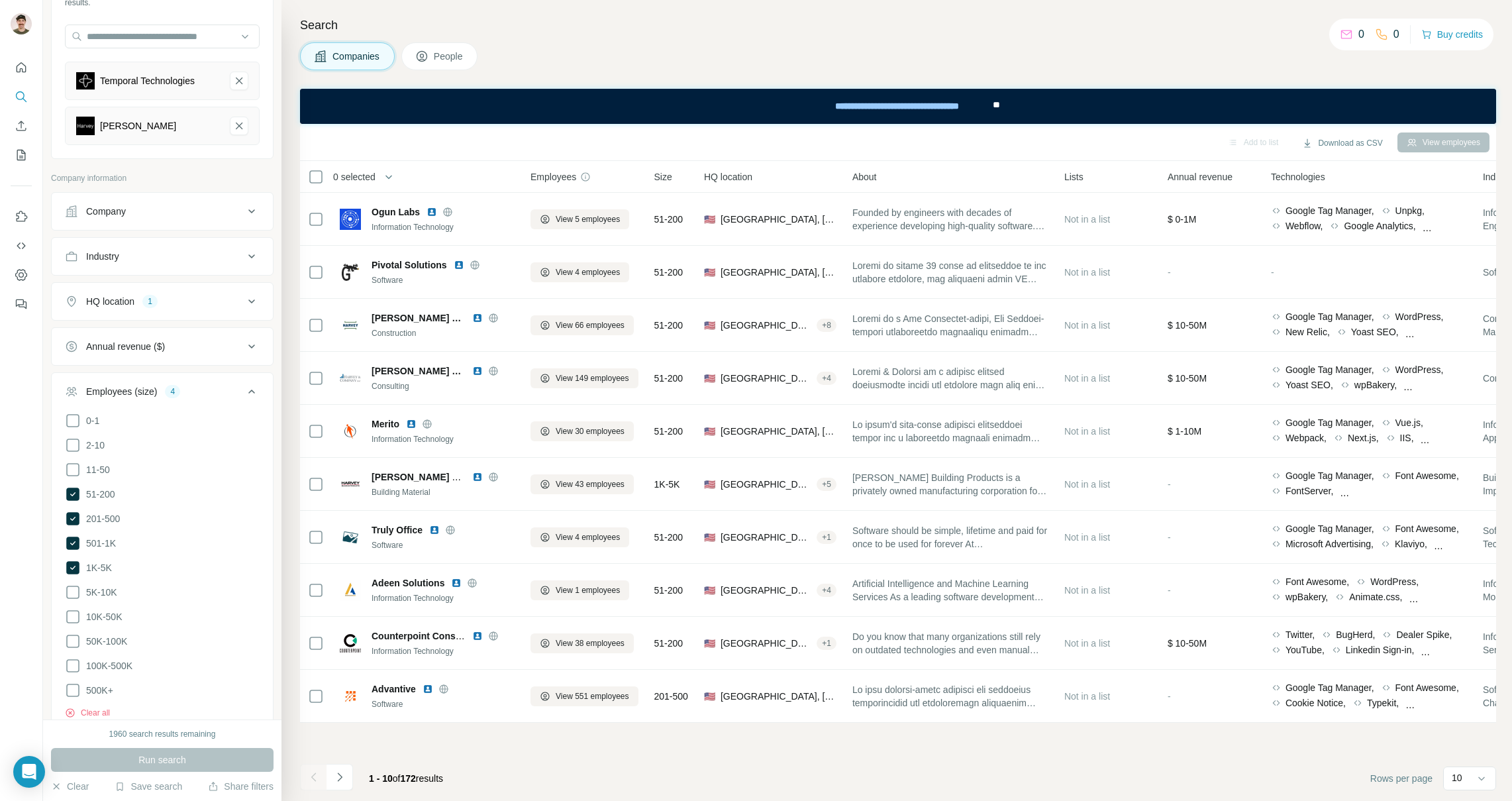
click at [135, 258] on div "Industry" at bounding box center [154, 256] width 179 height 13
click at [151, 288] on input at bounding box center [156, 290] width 164 height 15
click at [213, 255] on div "Industry" at bounding box center [154, 256] width 179 height 13
click at [233, 129] on icon "Harvey-remove-button" at bounding box center [239, 126] width 12 height 13
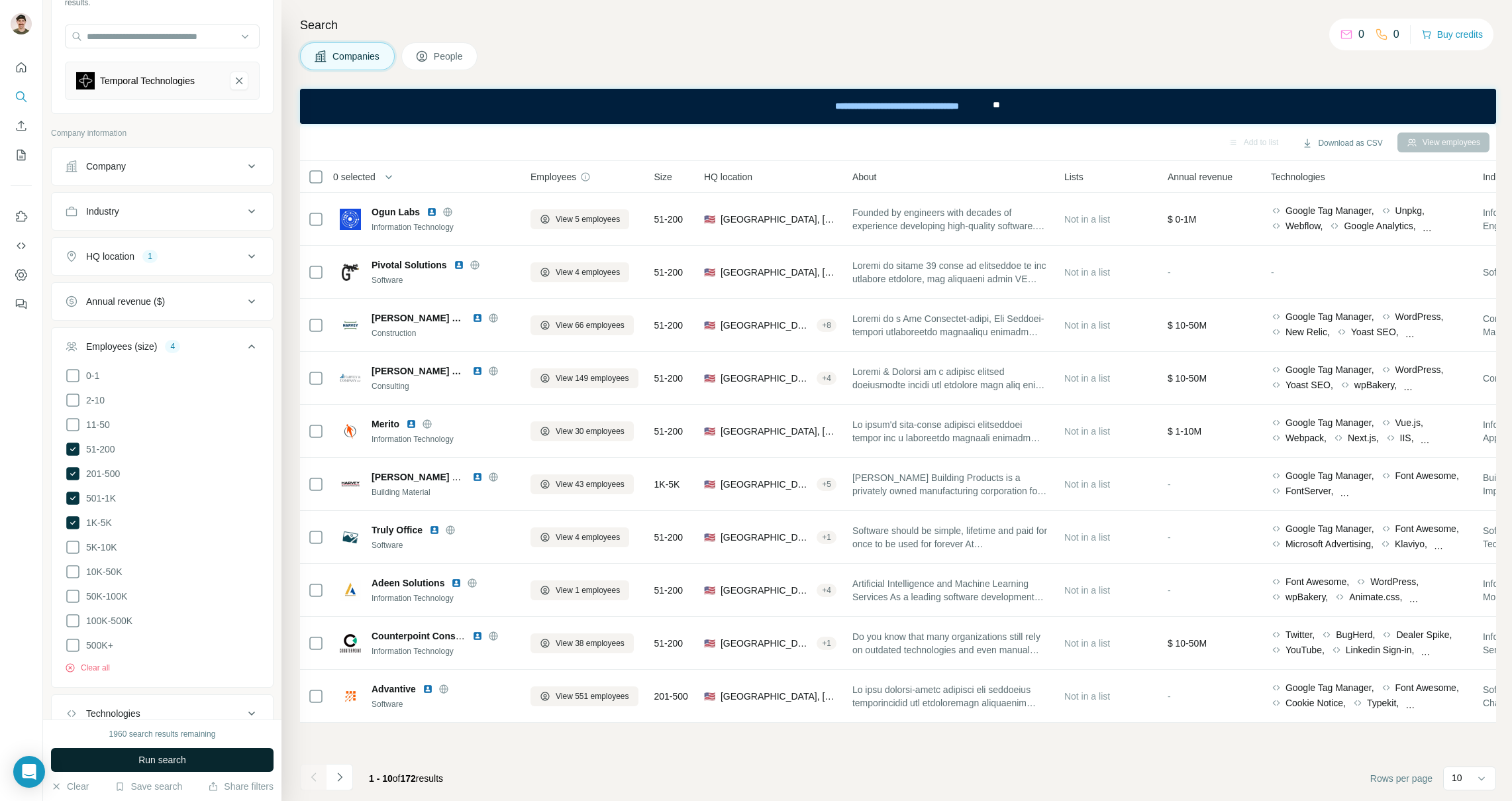
click at [167, 759] on span "Run search" at bounding box center [162, 760] width 48 height 13
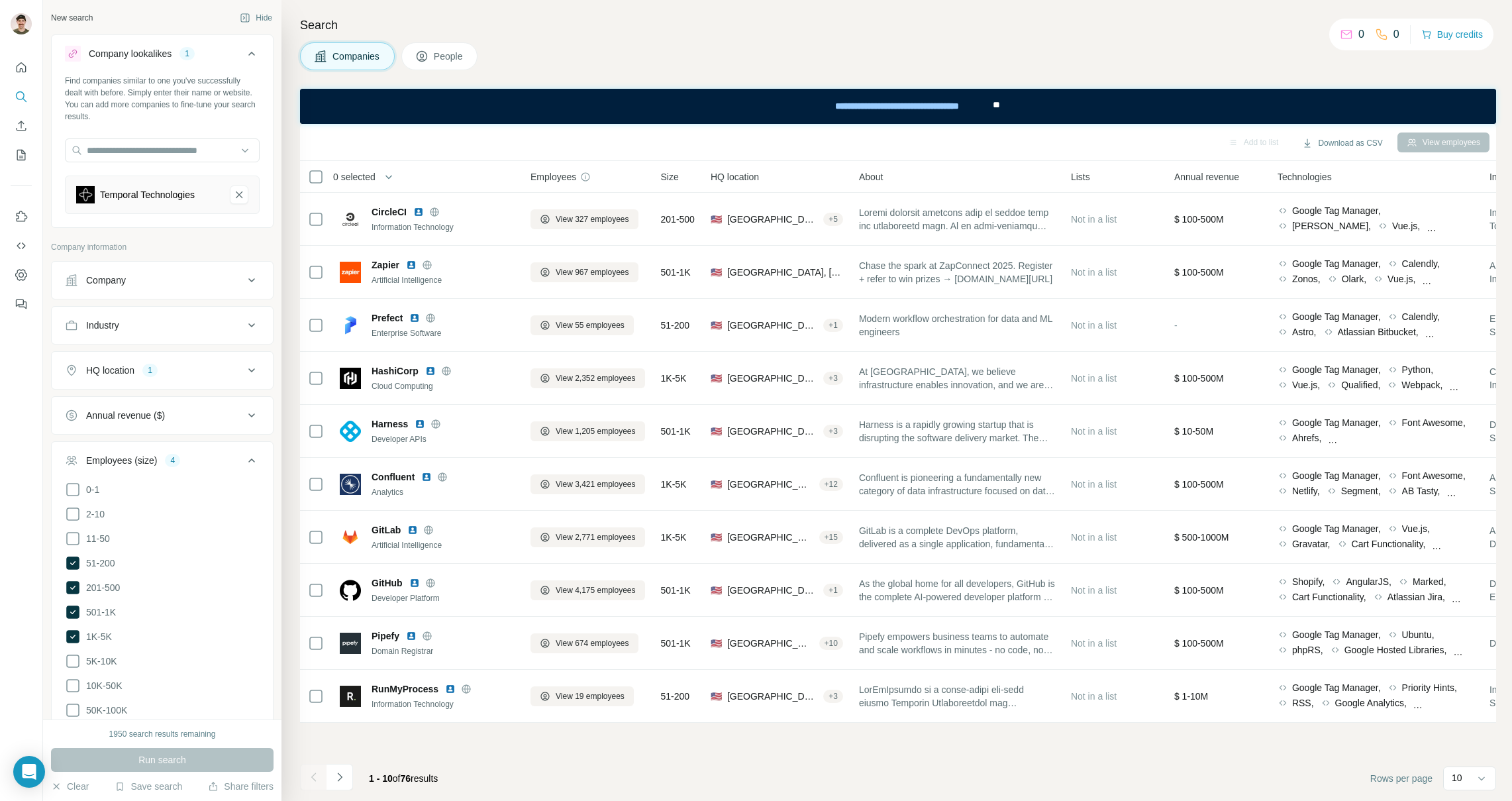
click at [142, 455] on div "Employees (size)" at bounding box center [121, 460] width 71 height 13
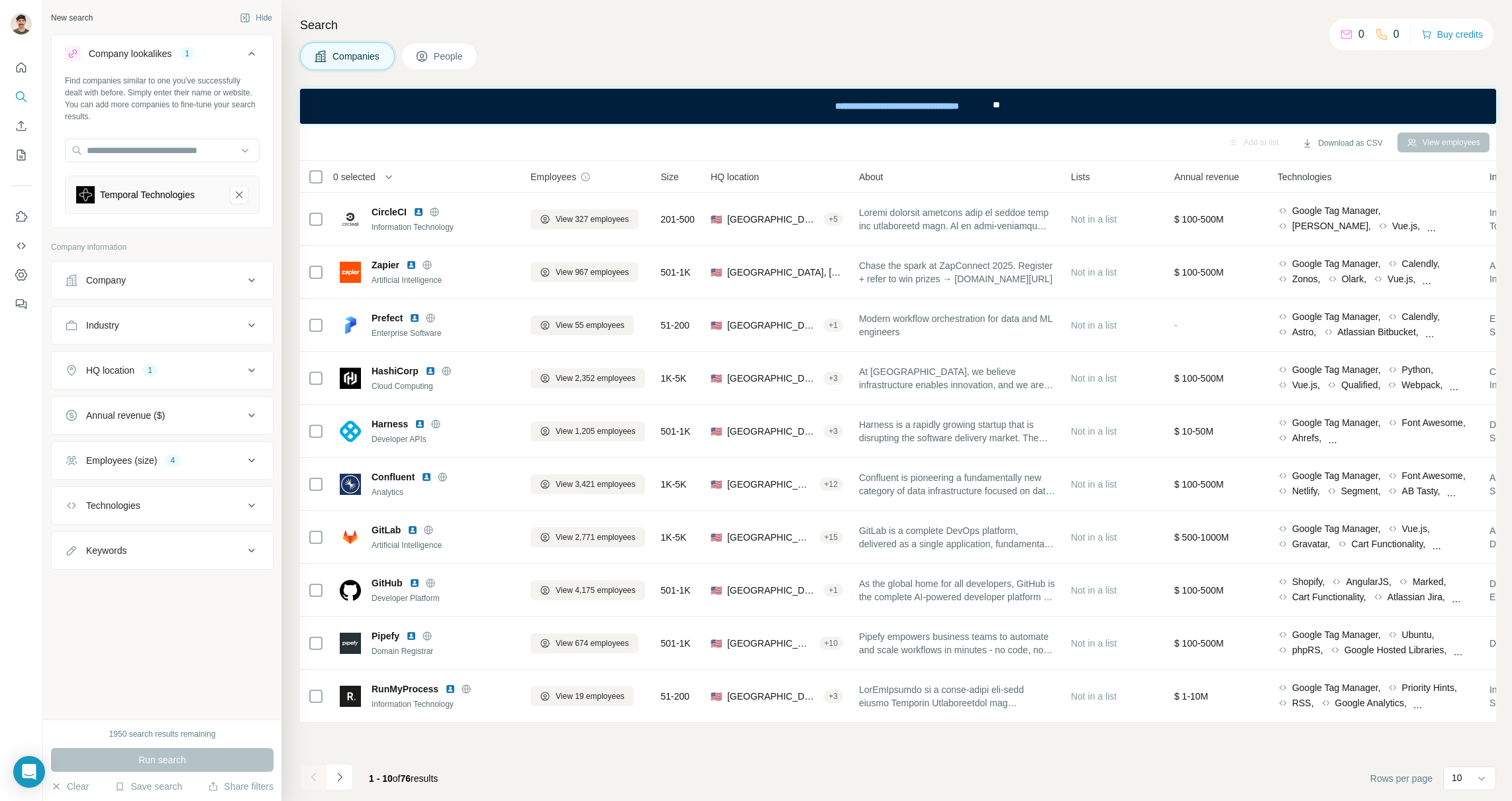
click at [119, 371] on div "HQ location" at bounding box center [110, 370] width 48 height 13
click at [120, 372] on div "HQ location" at bounding box center [110, 370] width 48 height 13
click at [156, 767] on div "Run search" at bounding box center [162, 759] width 222 height 24
click at [80, 786] on button "Clear" at bounding box center [70, 786] width 38 height 13
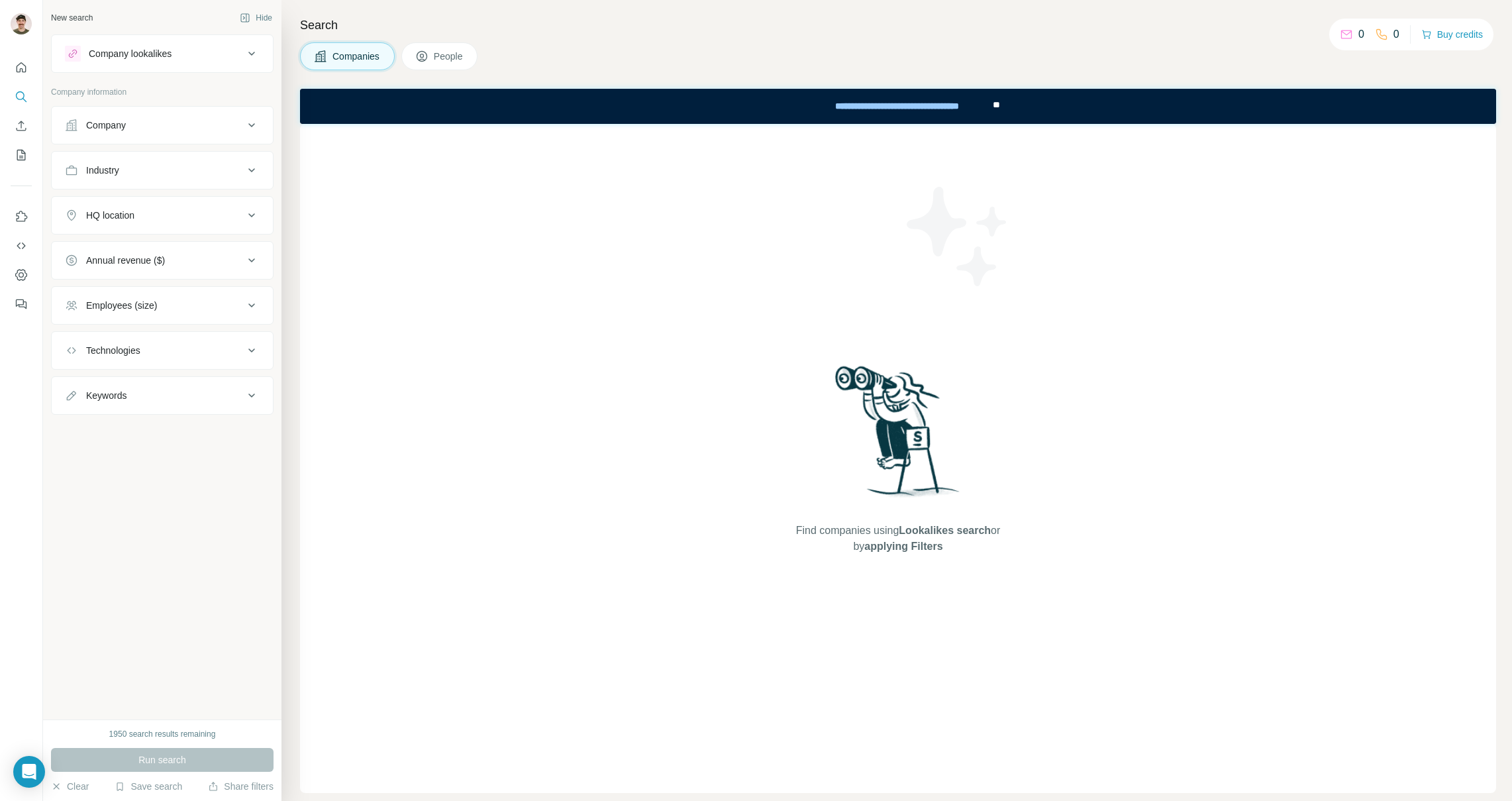
click at [144, 50] on div "Company lookalikes" at bounding box center [129, 53] width 83 height 13
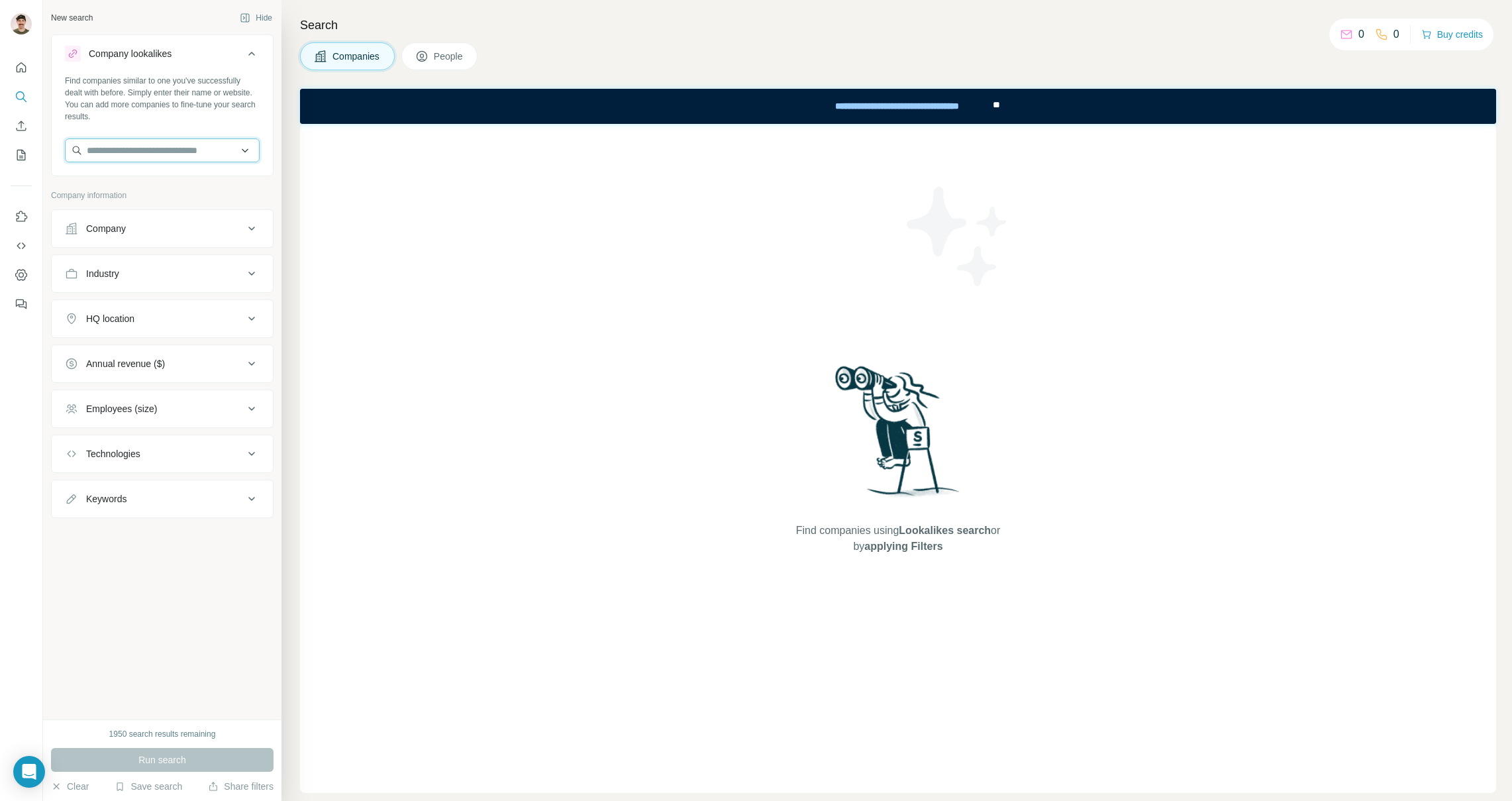
click at [146, 151] on input "text" at bounding box center [162, 150] width 195 height 24
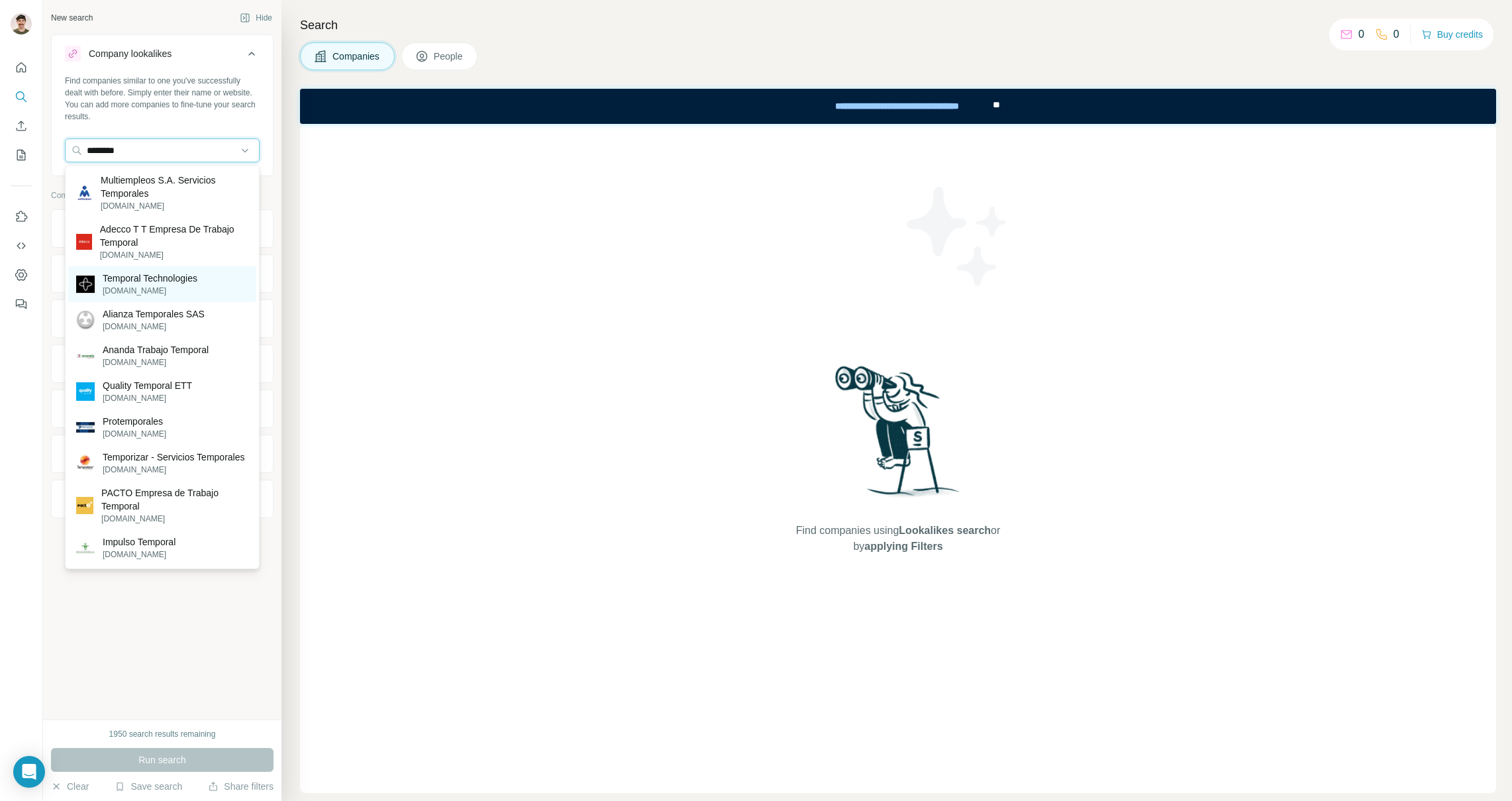
type input "********"
click at [134, 280] on p "Temporal Technologies" at bounding box center [149, 278] width 94 height 13
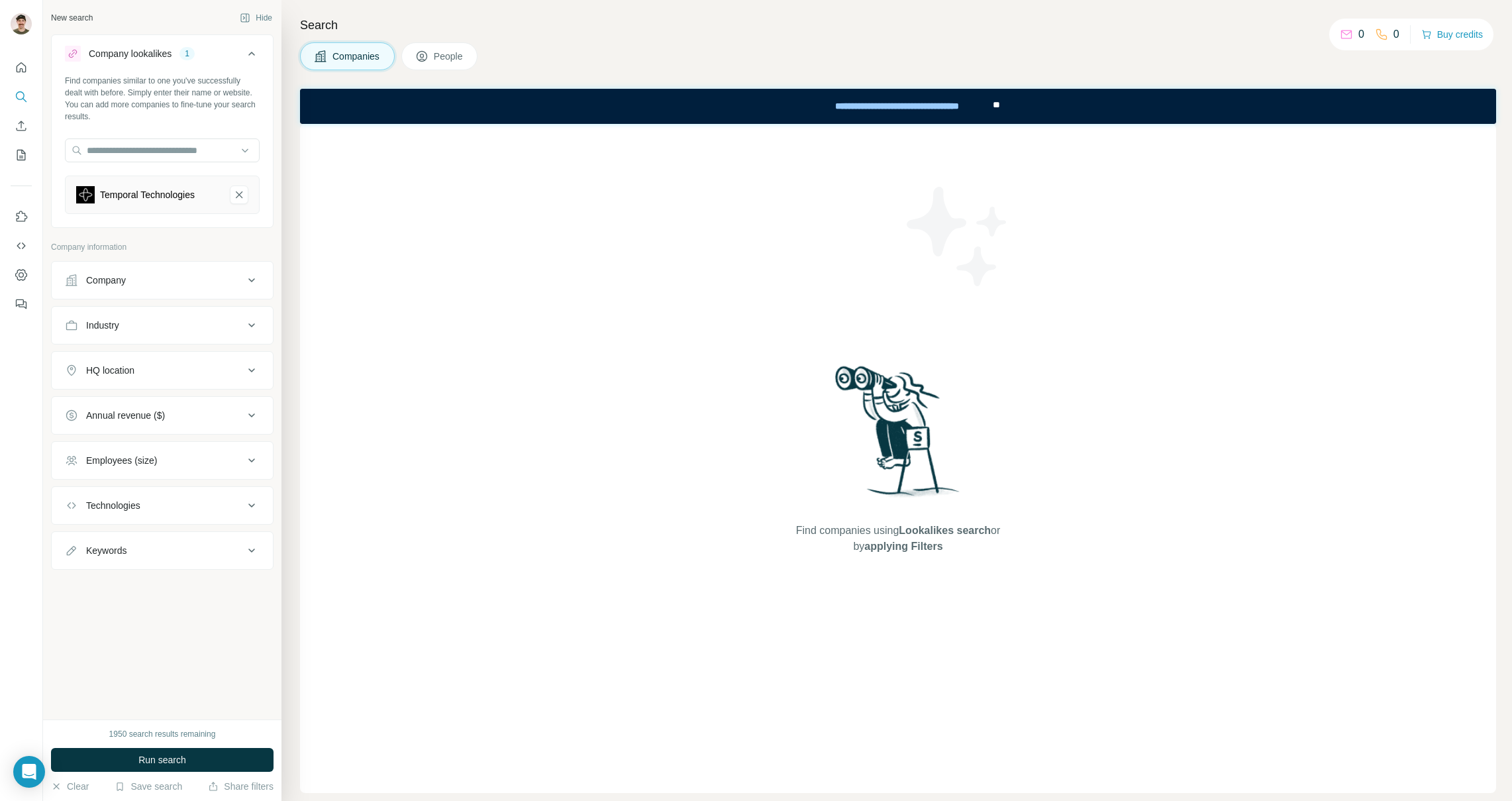
click at [140, 376] on div "HQ location" at bounding box center [154, 370] width 179 height 13
click at [127, 412] on input "text" at bounding box center [162, 403] width 195 height 24
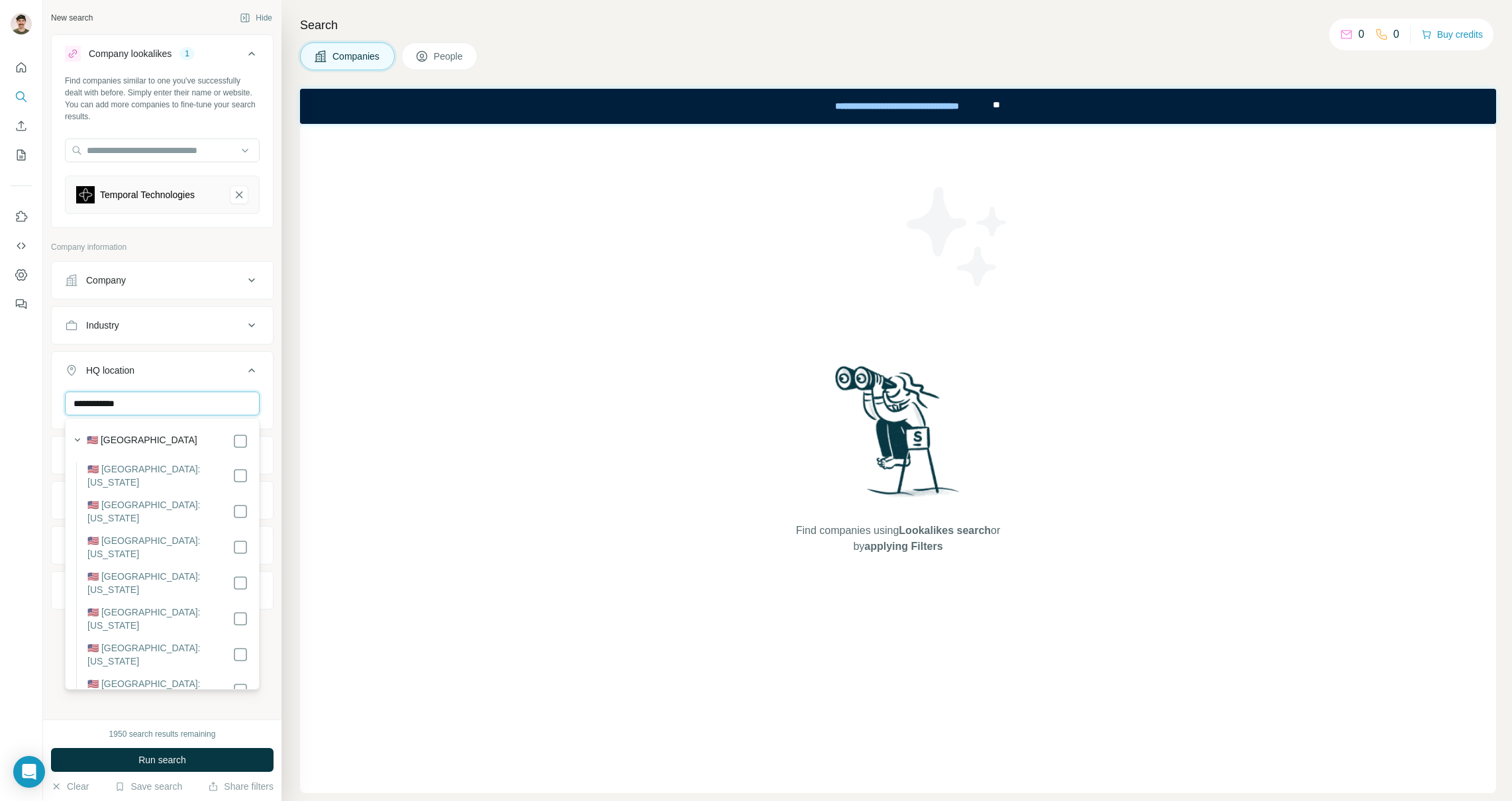
type input "**********"
click at [135, 435] on label "🇺🇸 [GEOGRAPHIC_DATA]" at bounding box center [142, 441] width 110 height 16
click at [207, 368] on div "HQ location 1" at bounding box center [154, 370] width 179 height 13
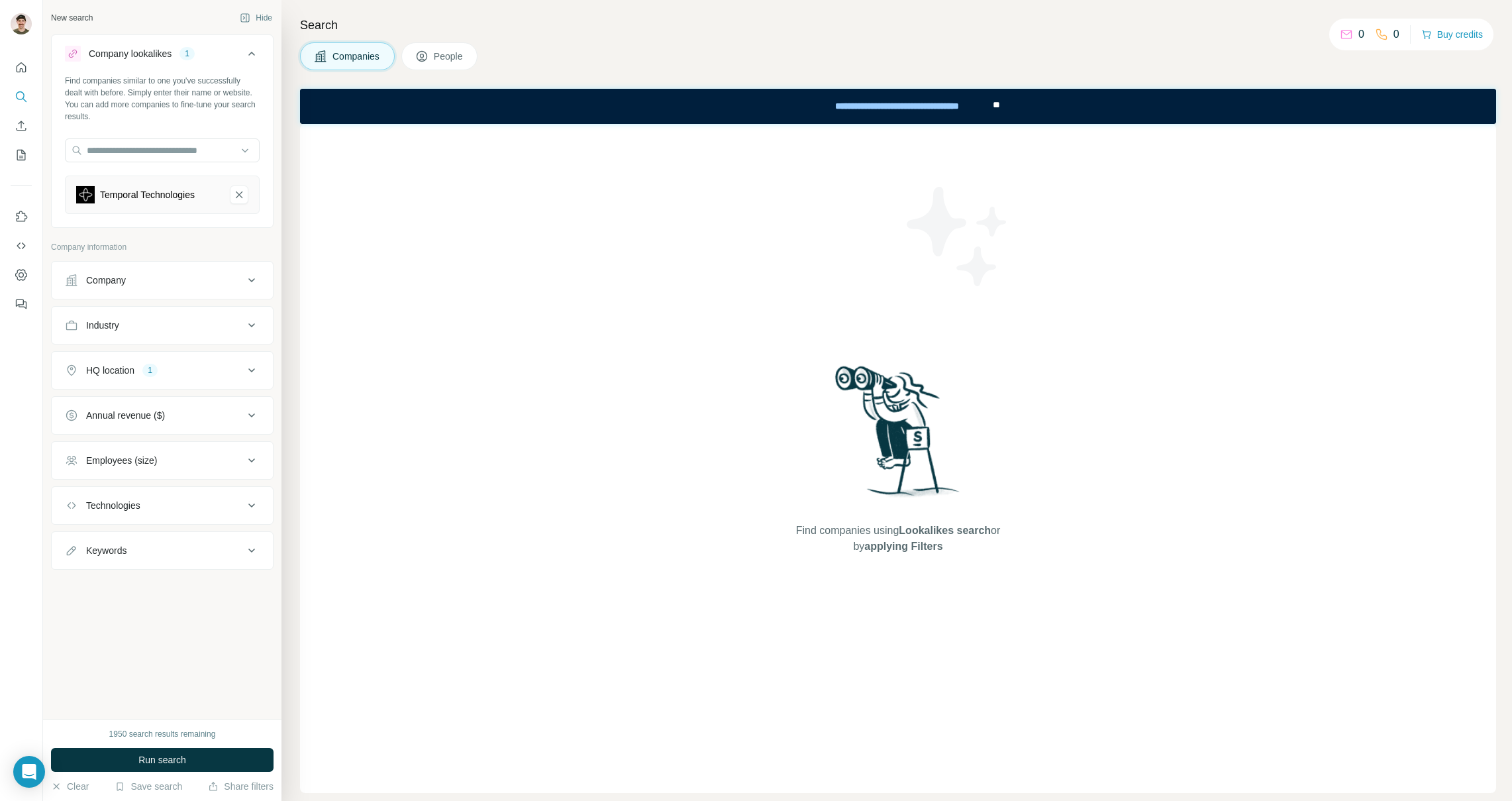
click at [122, 462] on div "Employees (size)" at bounding box center [121, 460] width 71 height 13
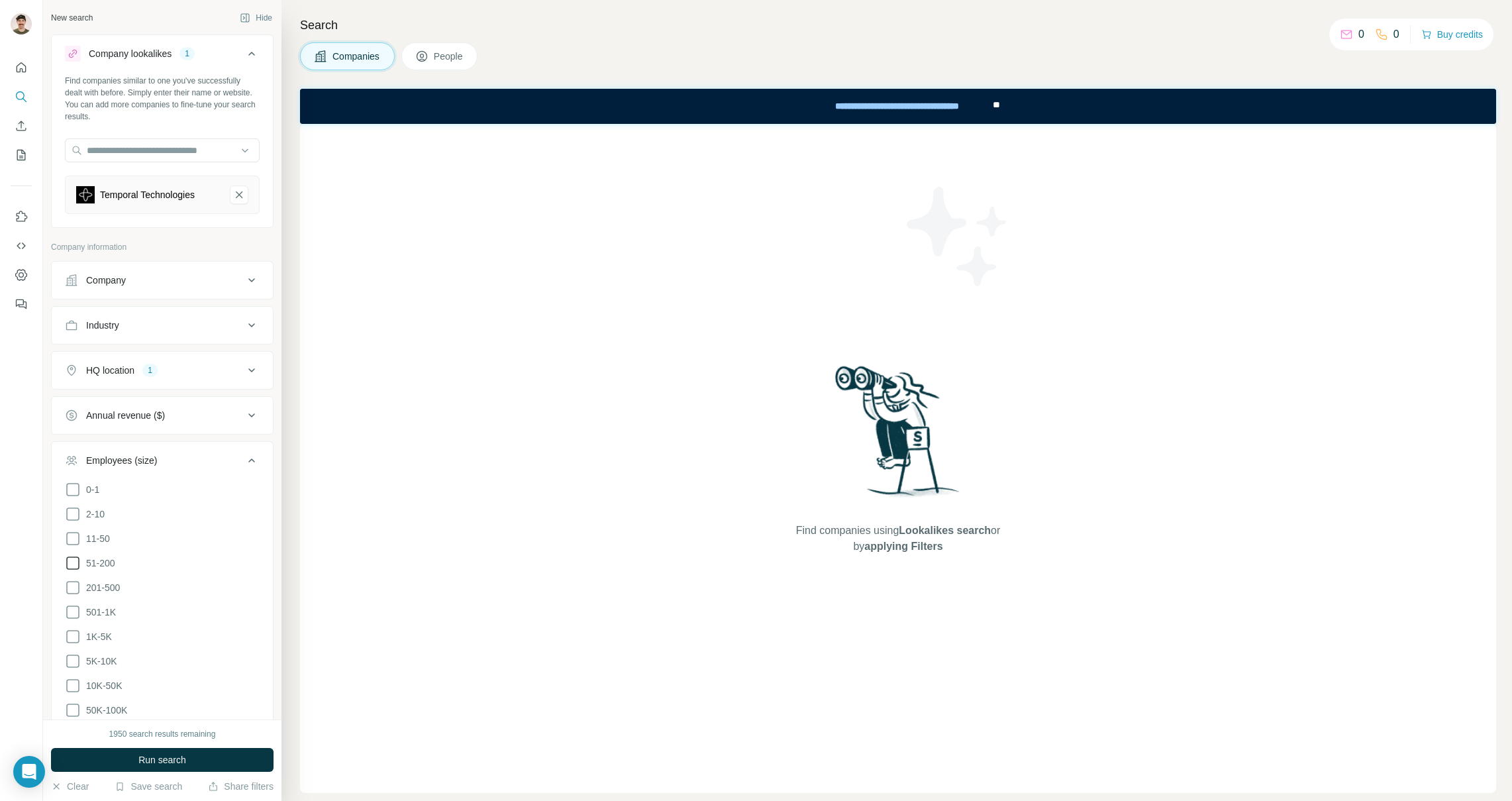
click at [75, 563] on icon at bounding box center [73, 563] width 16 height 16
click at [77, 587] on icon at bounding box center [73, 587] width 16 height 16
click at [76, 616] on icon at bounding box center [73, 612] width 16 height 16
click at [76, 630] on icon at bounding box center [73, 636] width 16 height 16
click at [142, 756] on span "Run search" at bounding box center [162, 760] width 48 height 13
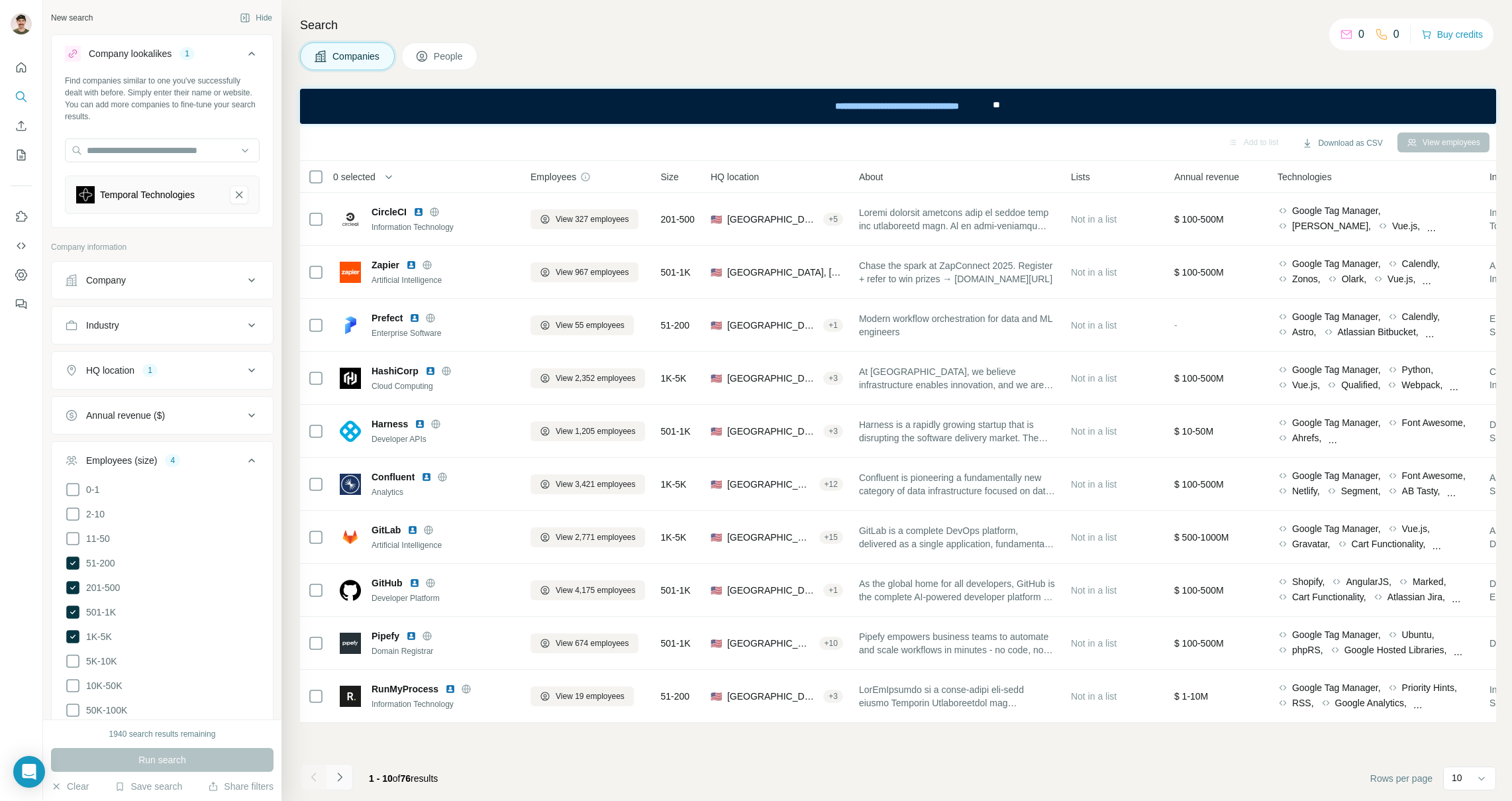
click at [340, 779] on icon "Navigate to next page" at bounding box center [339, 777] width 13 height 13
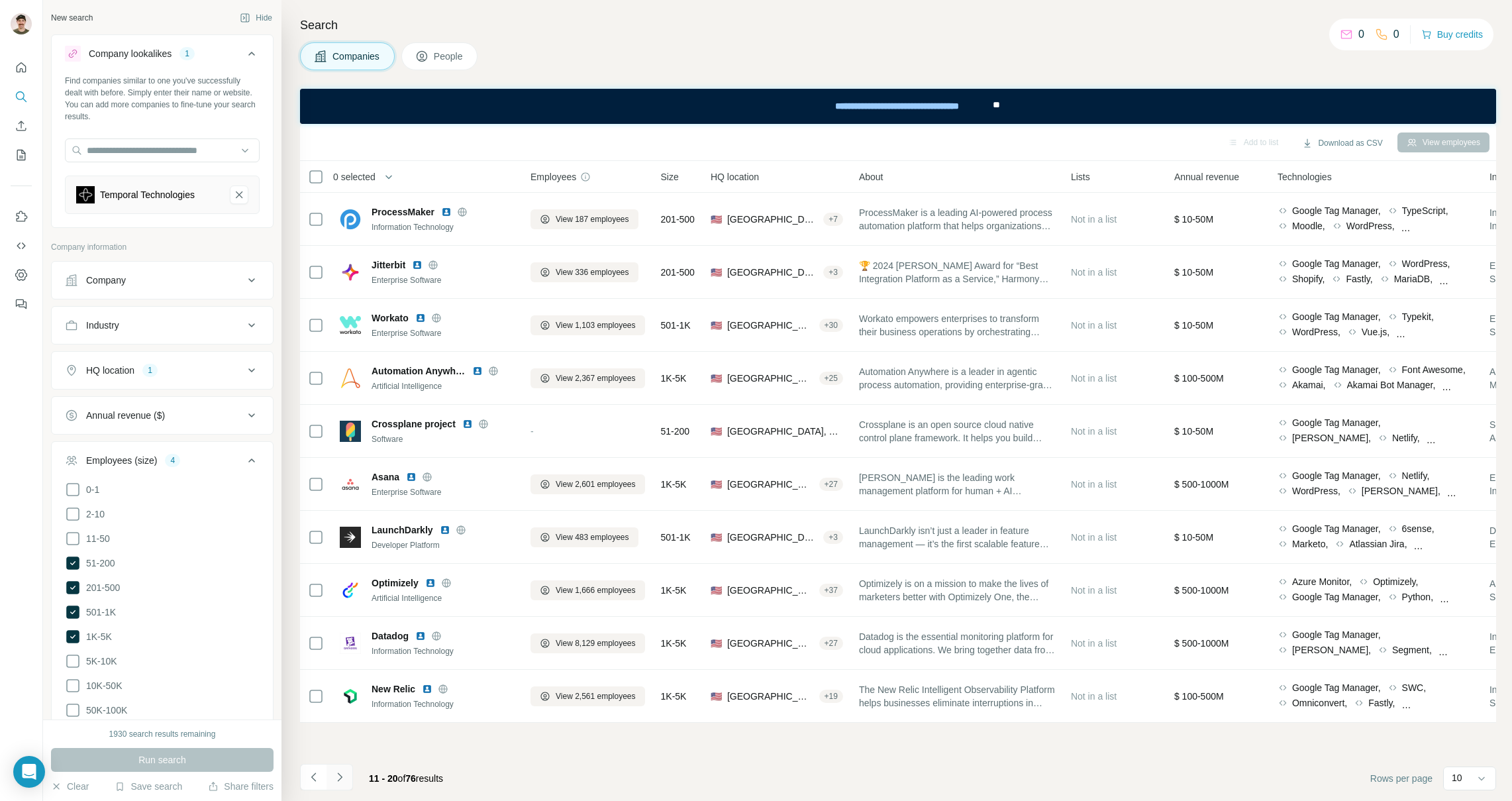
click at [339, 782] on icon "Navigate to next page" at bounding box center [339, 777] width 13 height 13
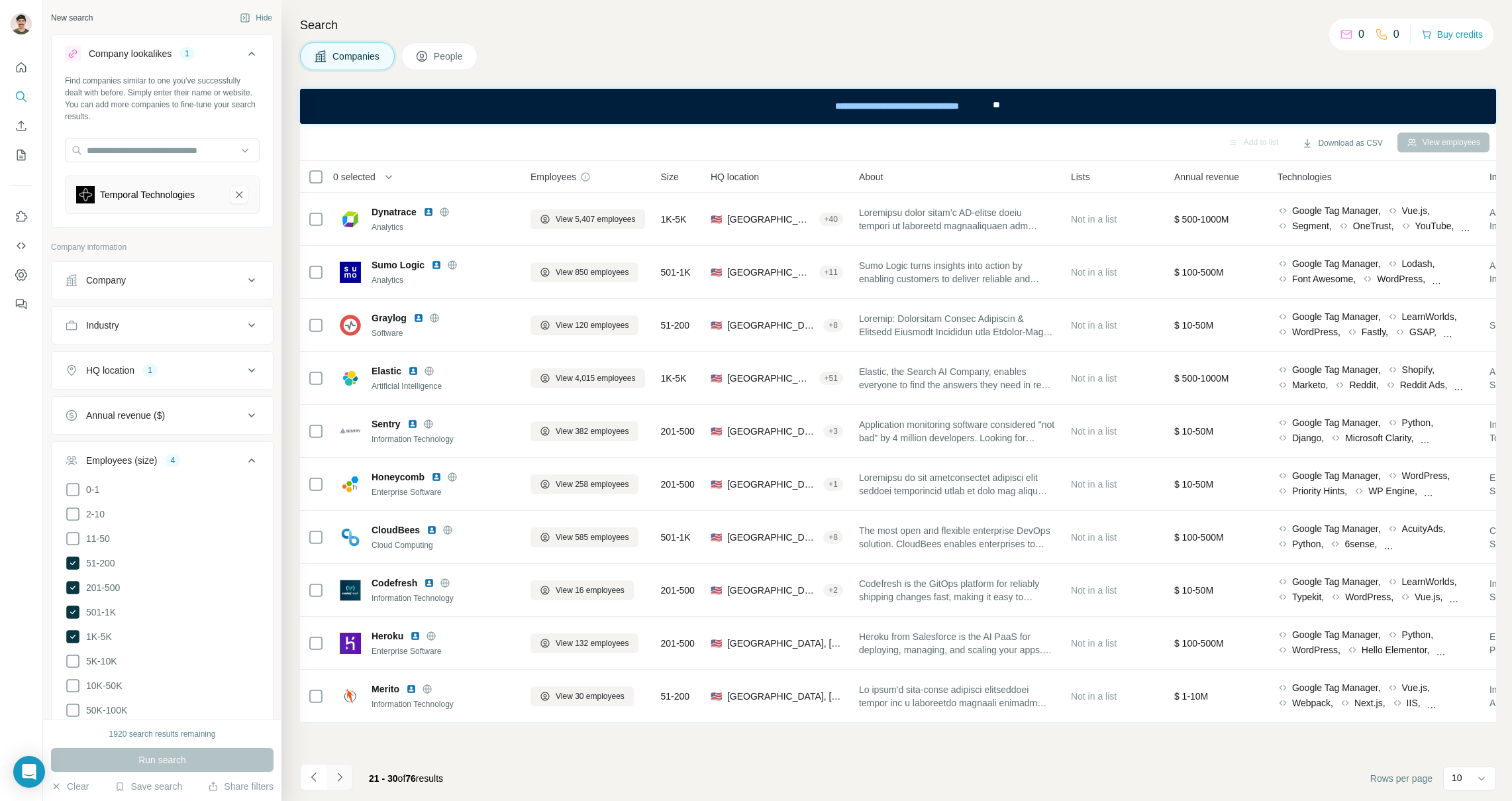
click at [339, 783] on icon "Navigate to next page" at bounding box center [339, 777] width 13 height 13
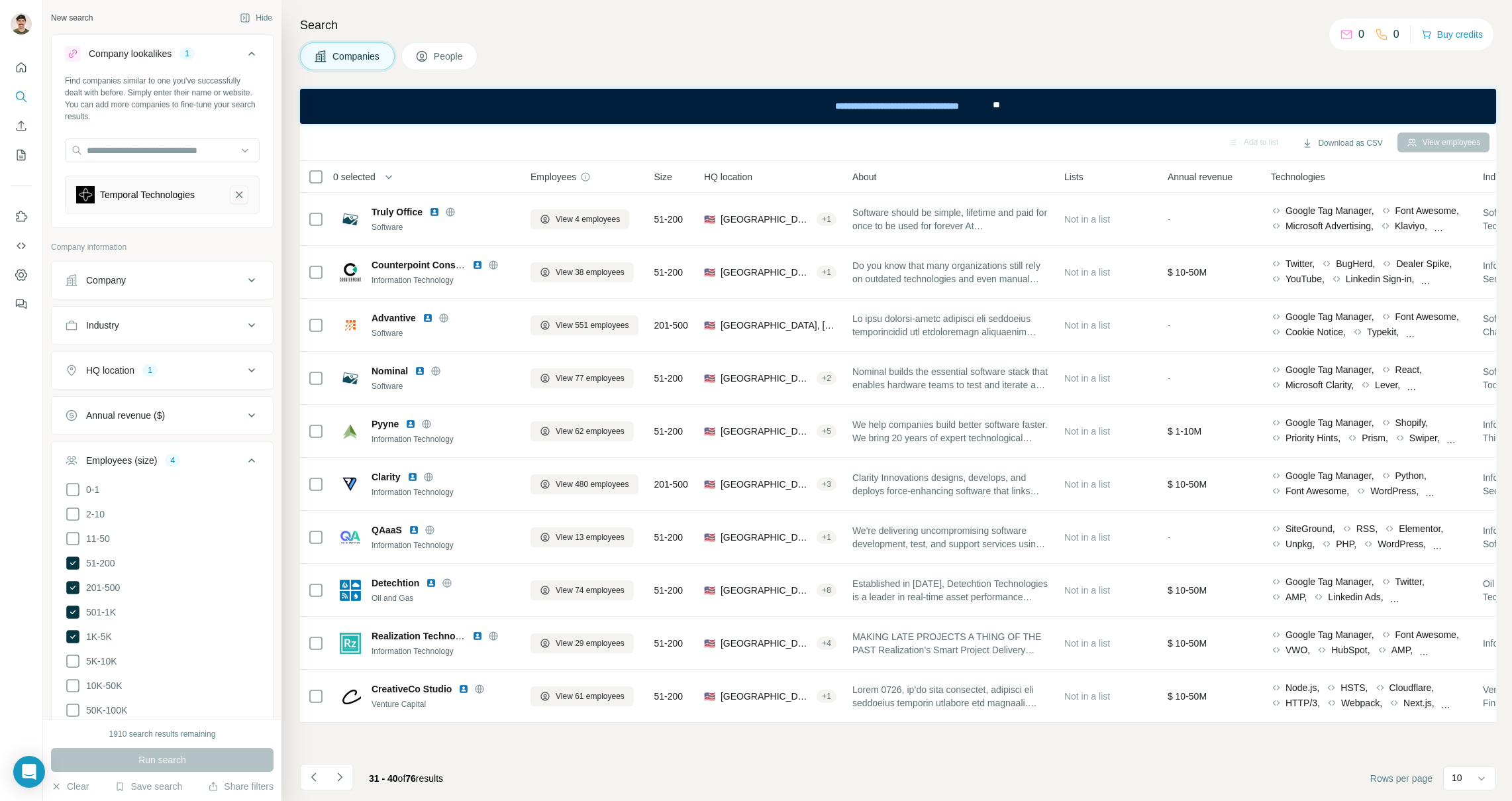
click at [233, 193] on icon "Temporal Technologies-remove-button" at bounding box center [239, 195] width 12 height 13
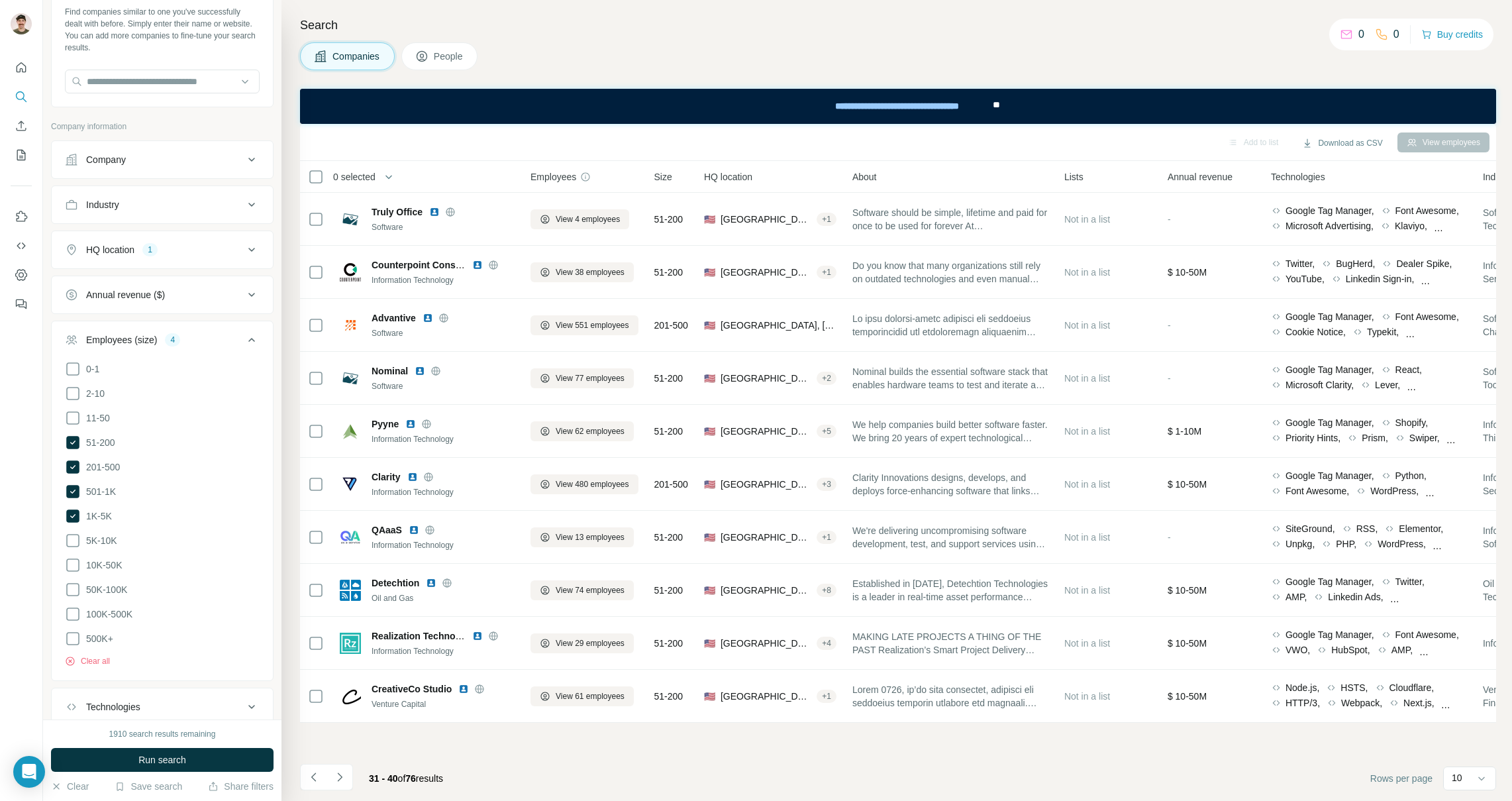
scroll to position [150, 0]
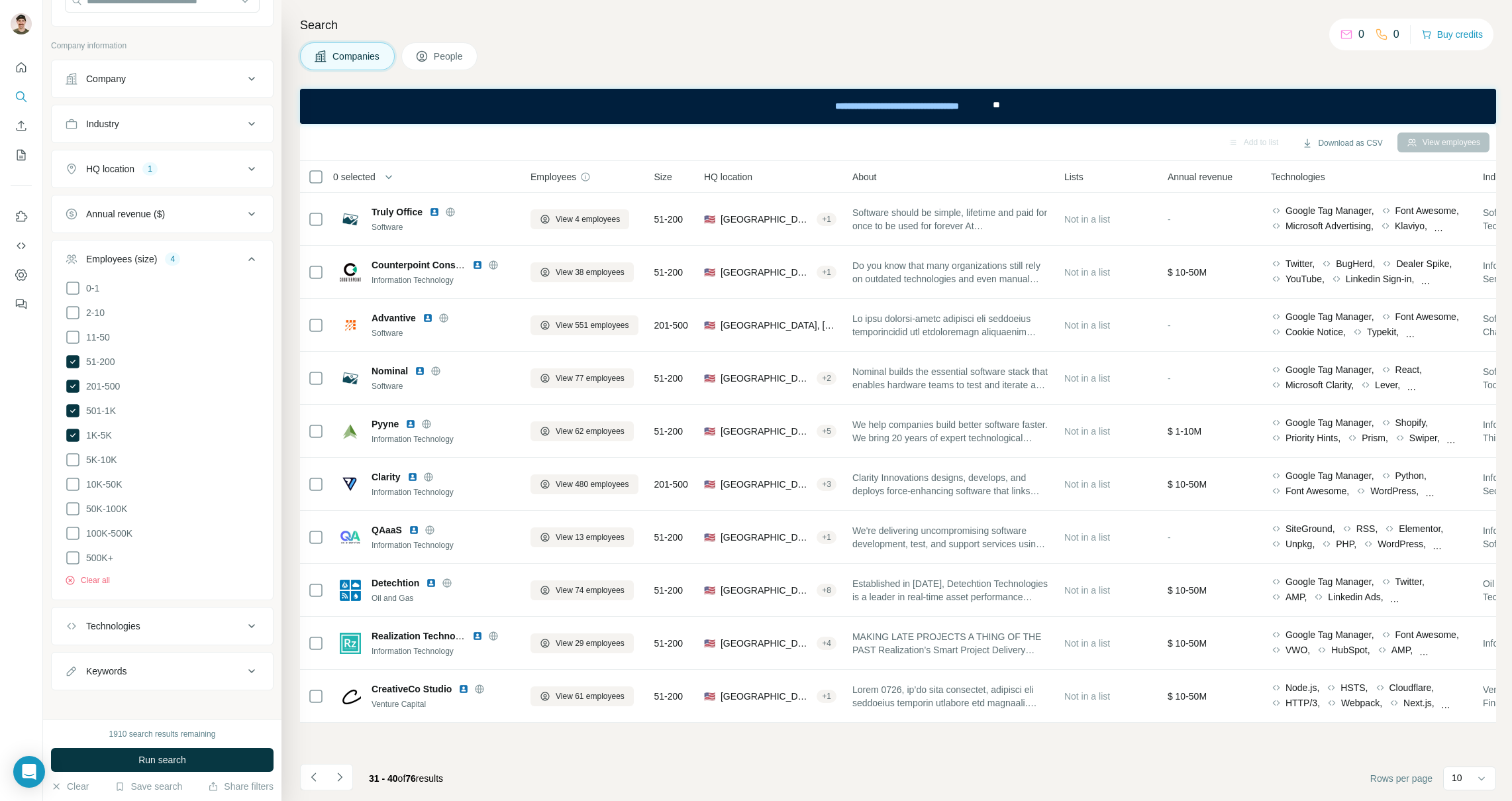
click at [151, 620] on div "Technologies" at bounding box center [154, 626] width 179 height 13
click at [154, 620] on div "Technologies" at bounding box center [154, 626] width 179 height 13
click at [143, 664] on div "Keywords" at bounding box center [154, 671] width 179 height 13
click at [153, 694] on input "text" at bounding box center [149, 704] width 168 height 24
type input "*"
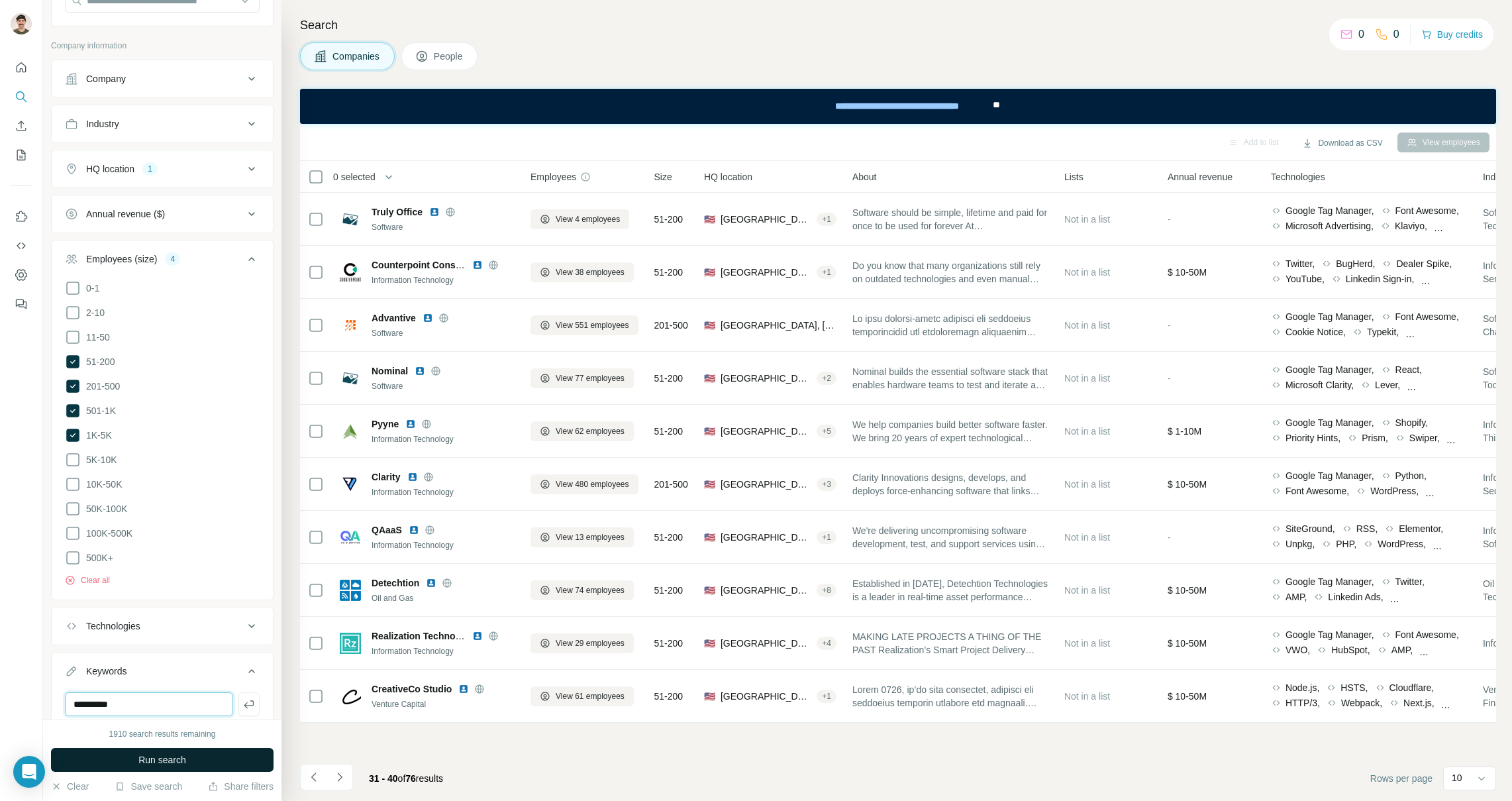
type input "**********"
click at [179, 761] on span "Run search" at bounding box center [162, 760] width 48 height 13
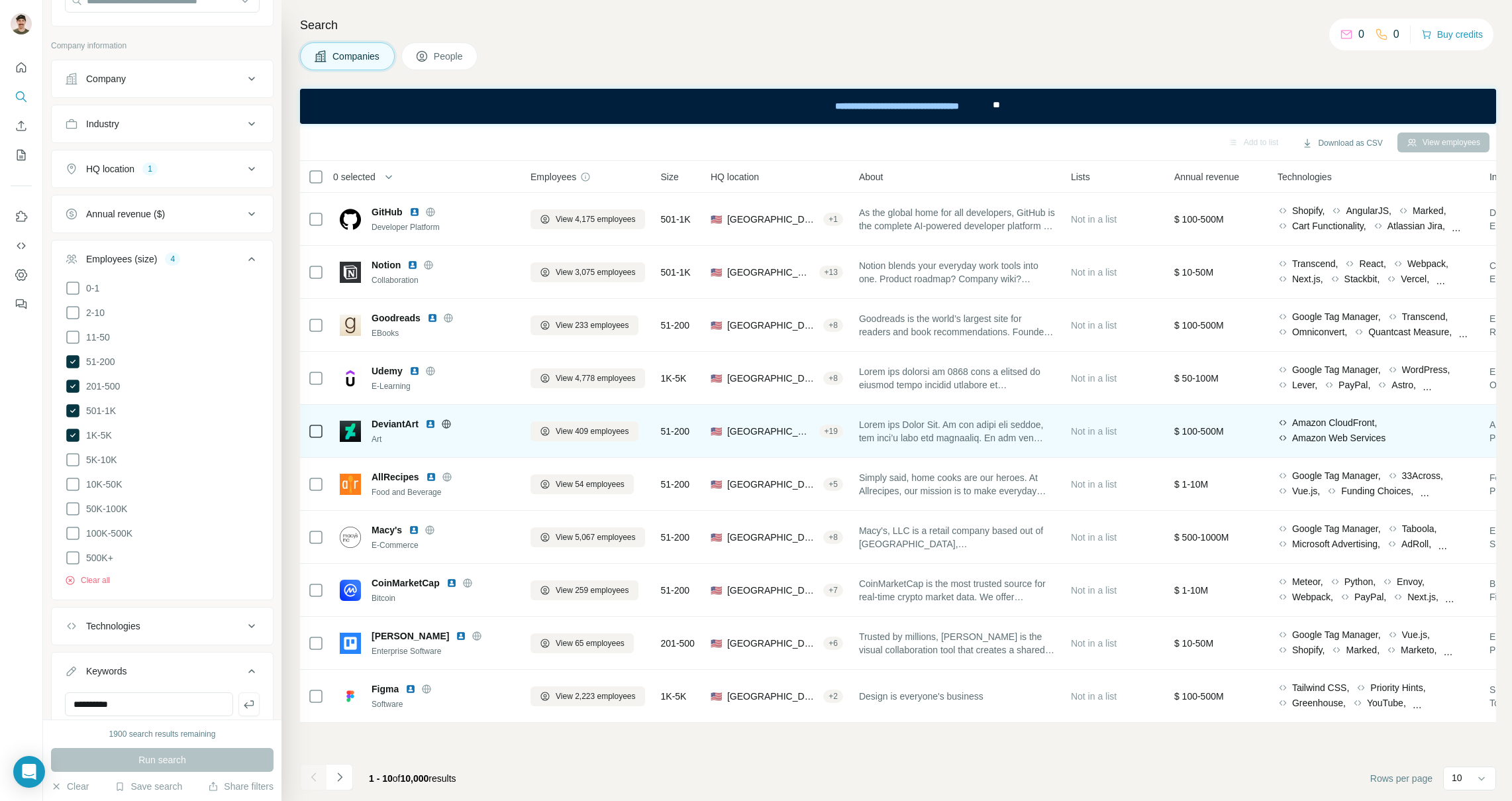
click at [433, 424] on img at bounding box center [430, 424] width 10 height 10
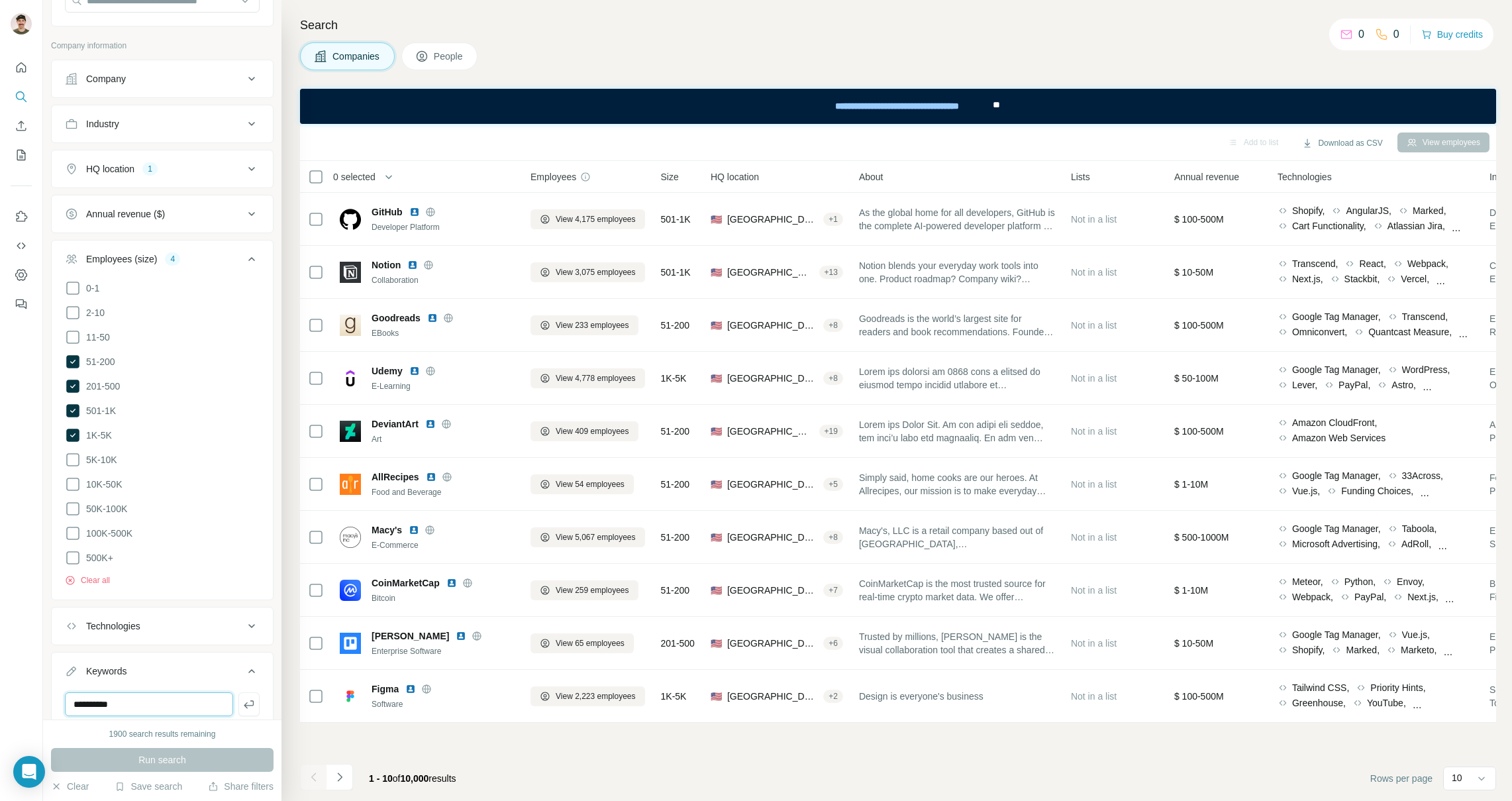
click at [168, 699] on input "**********" at bounding box center [149, 704] width 168 height 24
click at [69, 665] on icon at bounding box center [72, 671] width 13 height 13
click at [80, 664] on div "Keywords" at bounding box center [154, 671] width 179 height 13
click at [135, 702] on input "text" at bounding box center [149, 704] width 168 height 24
type input "**********"
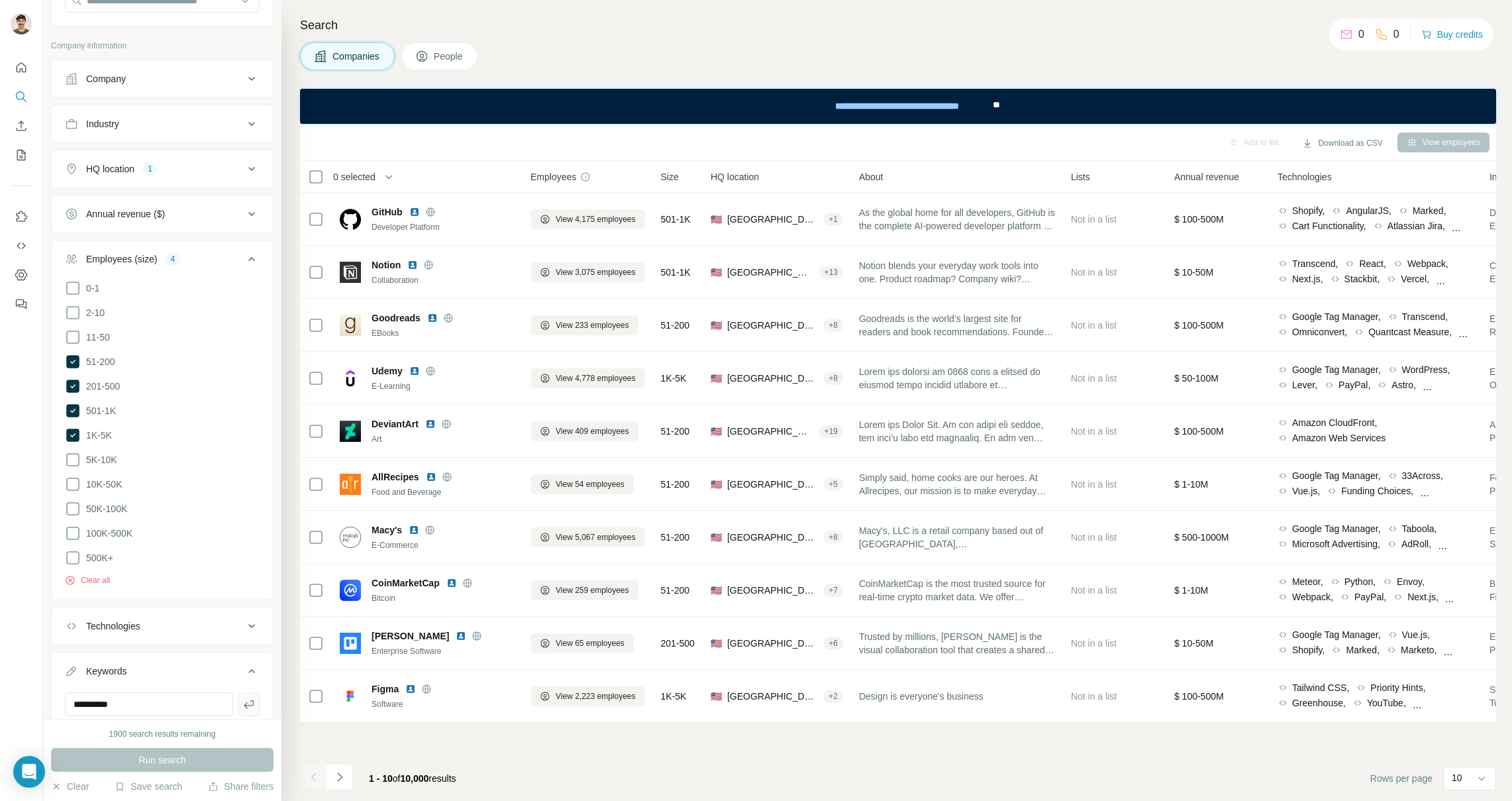
click at [244, 700] on icon "button" at bounding box center [249, 704] width 10 height 8
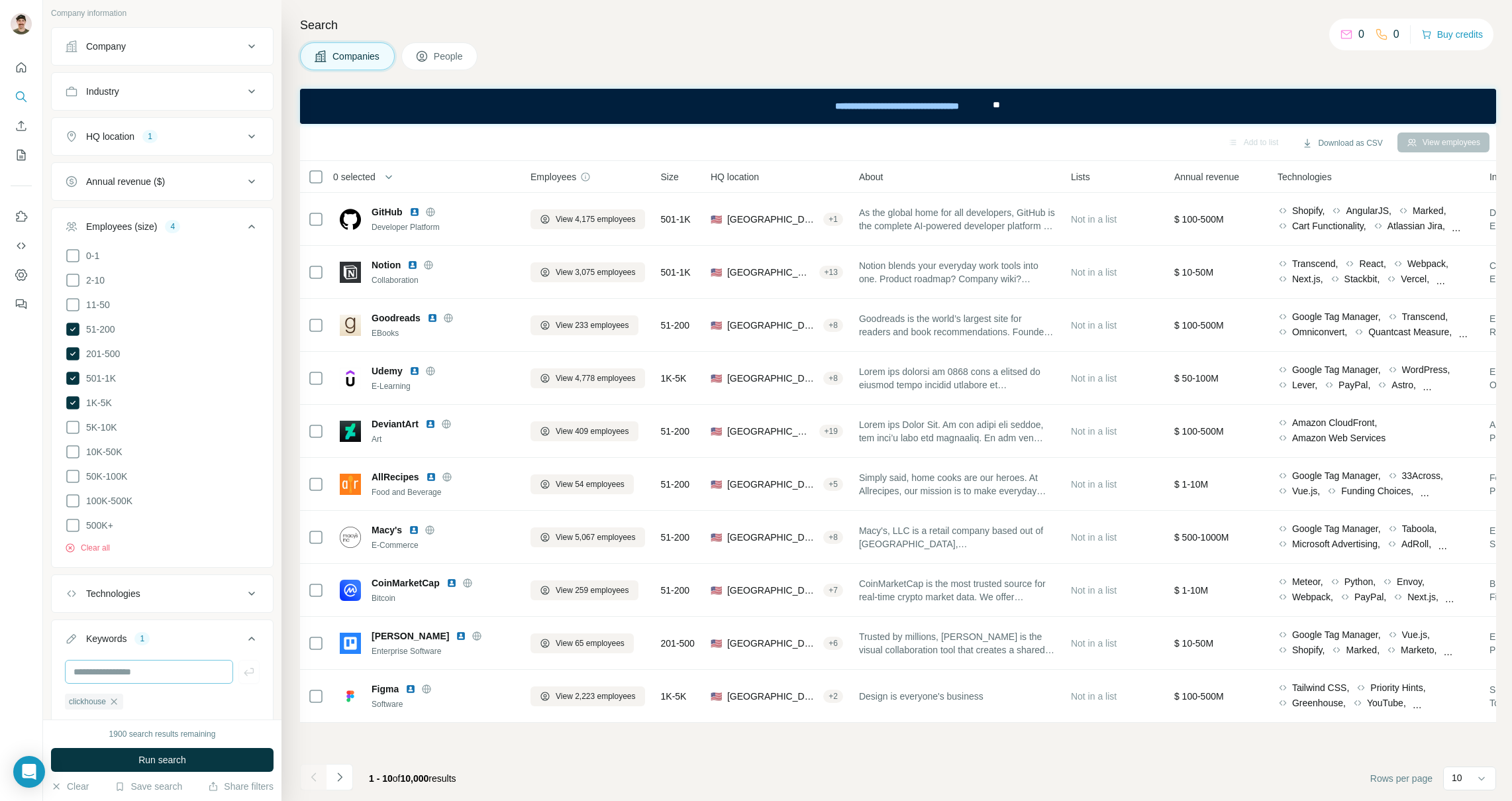
scroll to position [237, 0]
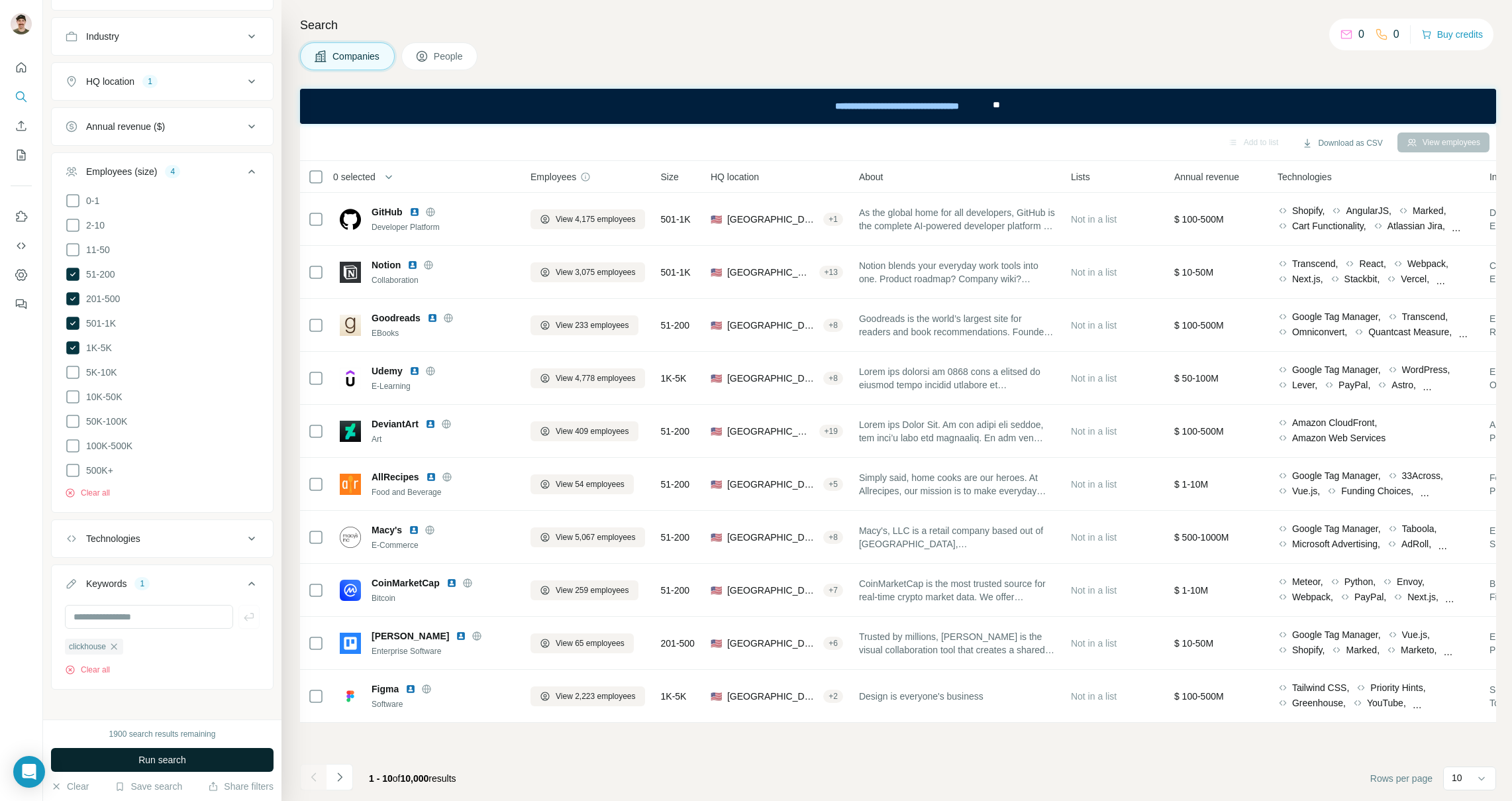
click at [168, 759] on span "Run search" at bounding box center [162, 760] width 48 height 13
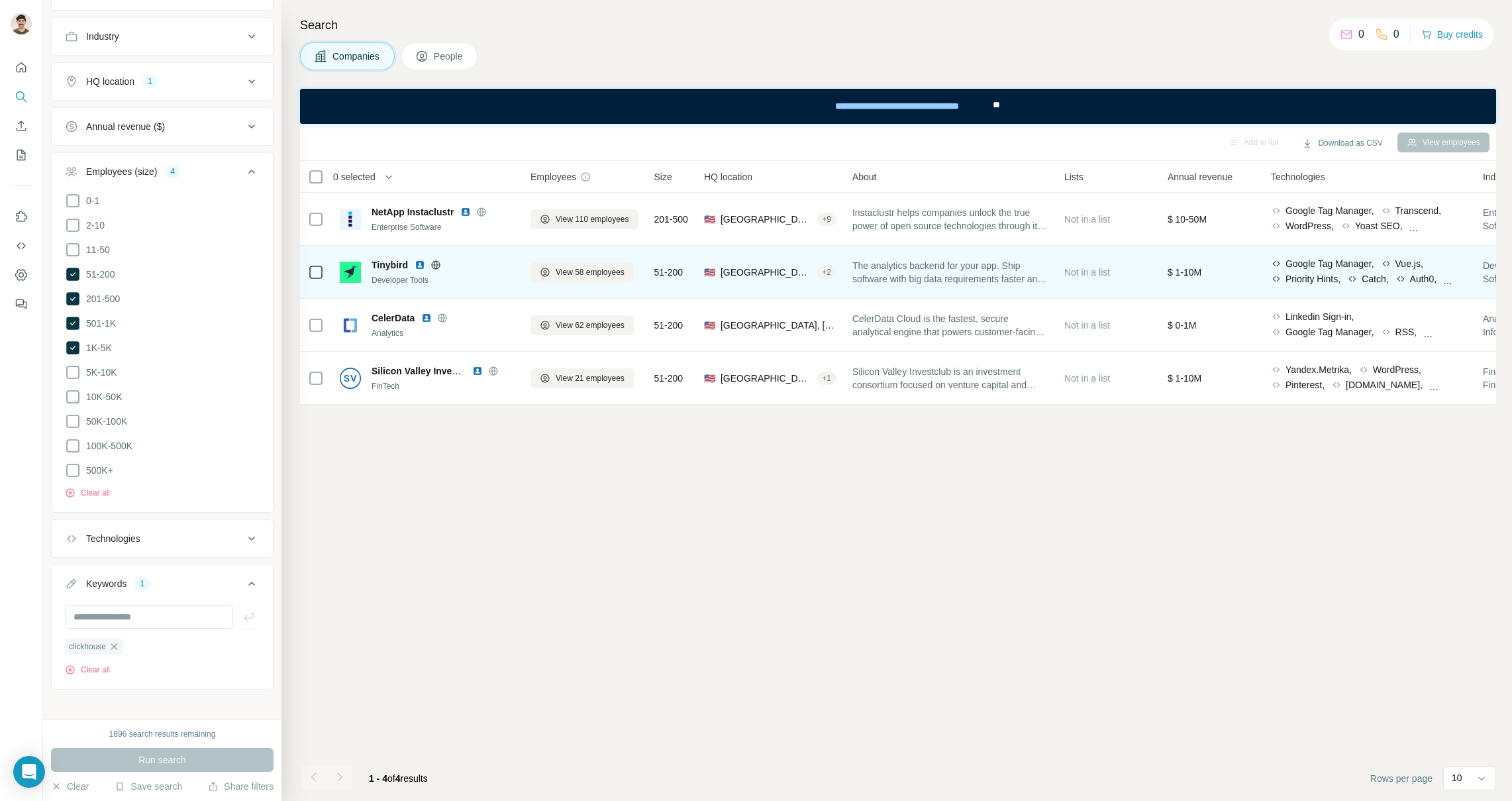
click at [421, 265] on img at bounding box center [420, 265] width 10 height 10
